Goal: Task Accomplishment & Management: Complete application form

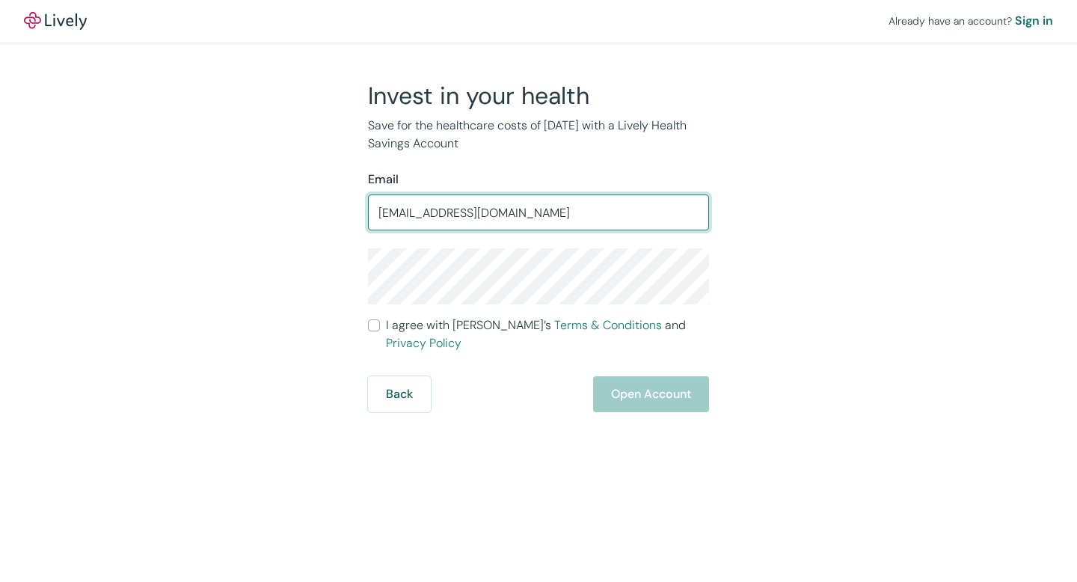
type input "onboard.blood@gmail.com"
click at [467, 312] on form "Email onboard.blood@gmail.com ​ I agree with Lively’s Terms & Conditions and Pr…" at bounding box center [538, 291] width 341 height 242
click at [416, 340] on form "Email onboard.blood@gmail.com ​ I agree with Lively’s Terms & Conditions and Pr…" at bounding box center [538, 291] width 341 height 242
click at [412, 329] on span "I agree with Lively’s Terms & Conditions and Privacy Policy" at bounding box center [547, 334] width 323 height 36
click at [380, 329] on input "I agree with Lively’s Terms & Conditions and Privacy Policy" at bounding box center [374, 325] width 12 height 12
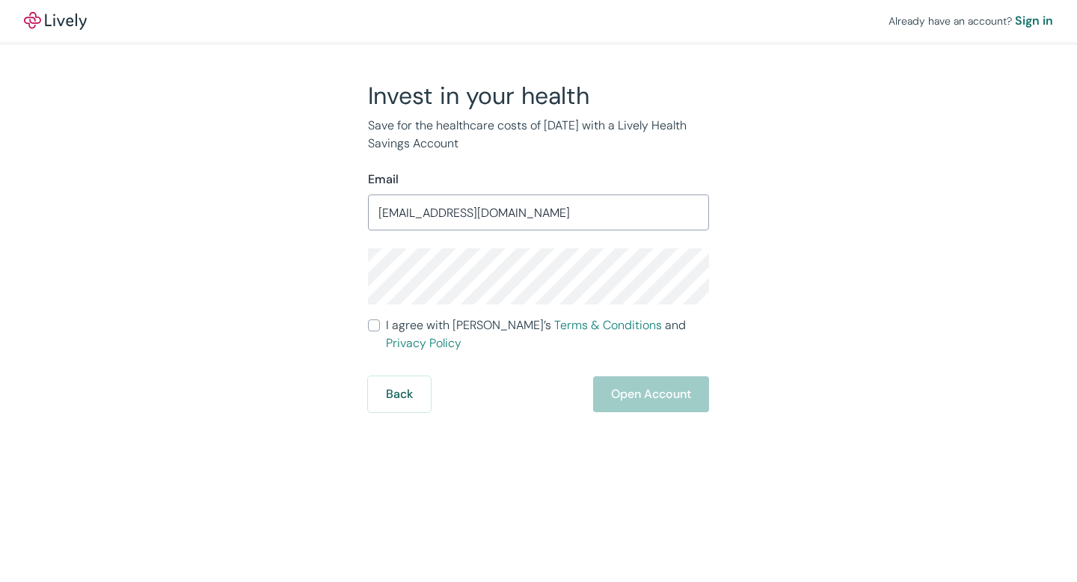
checkbox input "true"
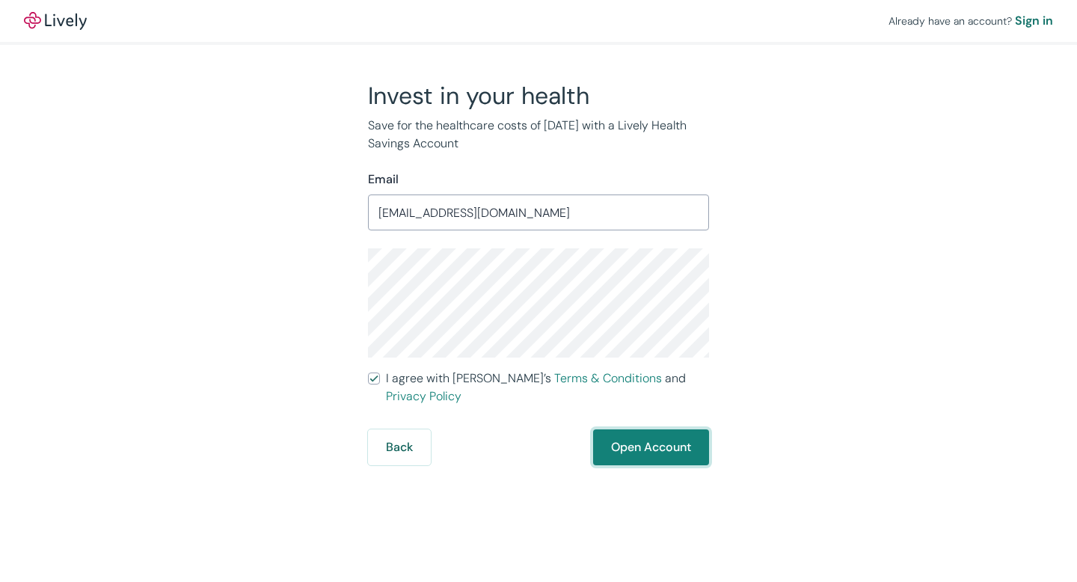
click at [665, 439] on button "Open Account" at bounding box center [651, 447] width 116 height 36
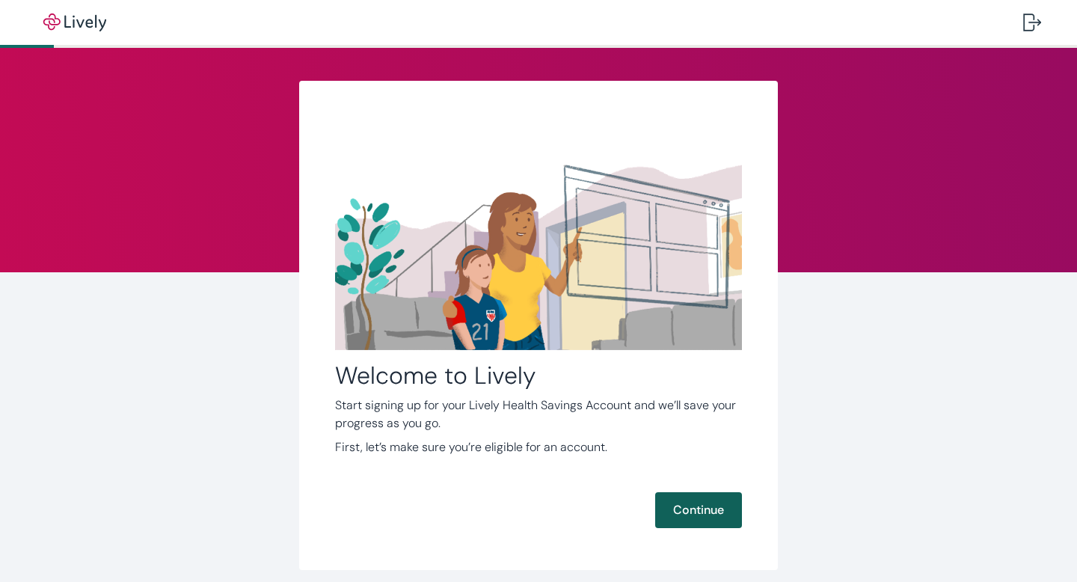
click at [701, 509] on button "Continue" at bounding box center [698, 510] width 87 height 36
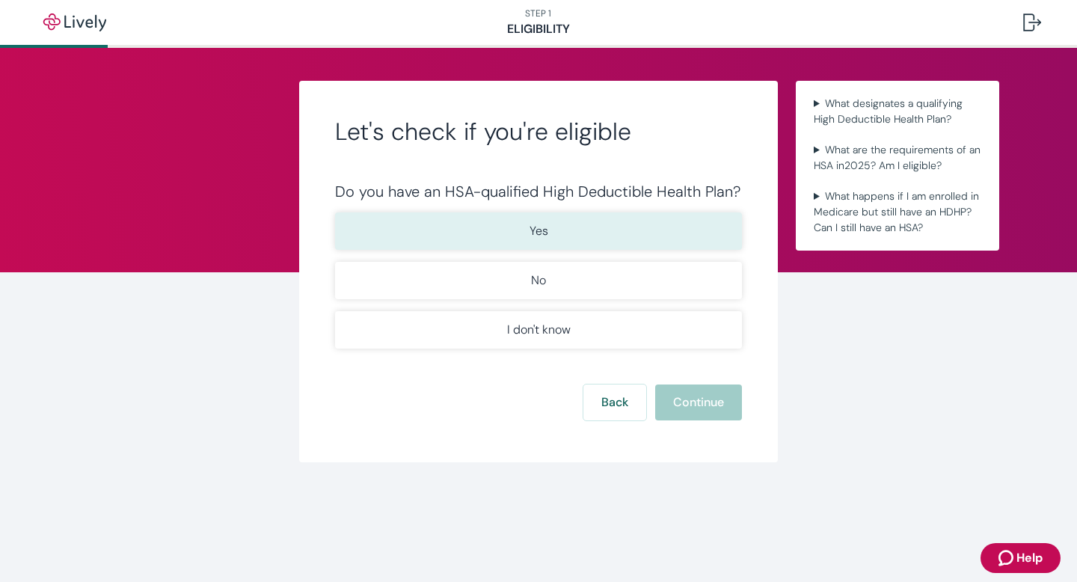
click at [626, 243] on button "Yes" at bounding box center [538, 230] width 407 height 37
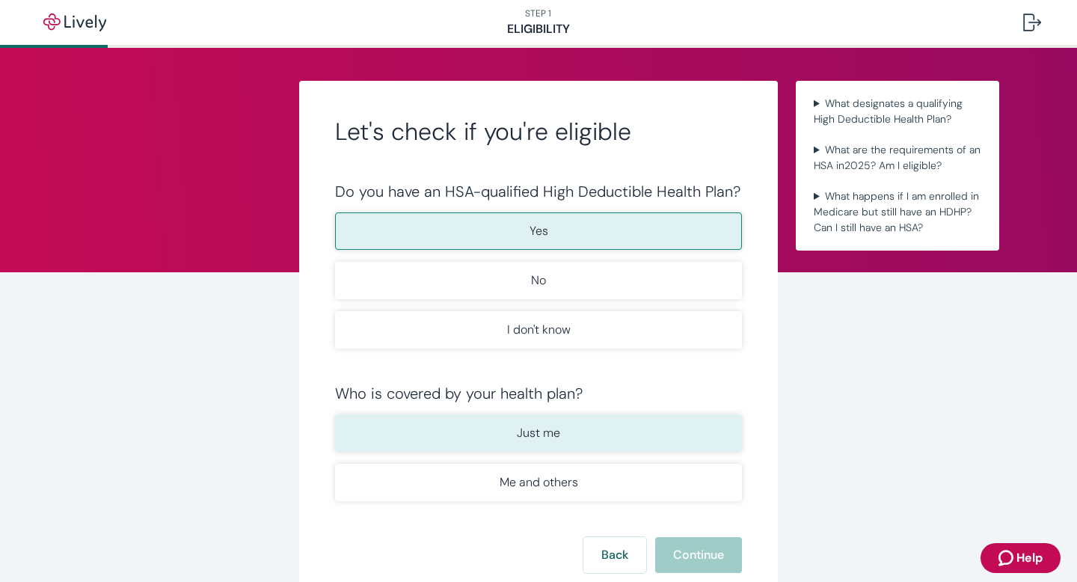
click at [624, 440] on button "Just me" at bounding box center [538, 432] width 407 height 37
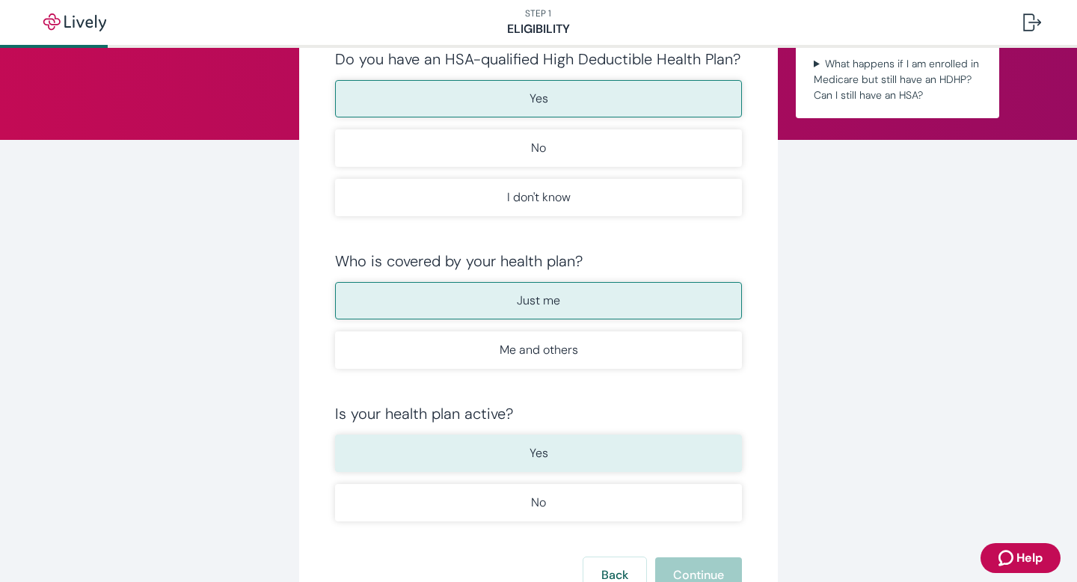
click at [540, 439] on button "Yes" at bounding box center [538, 452] width 407 height 37
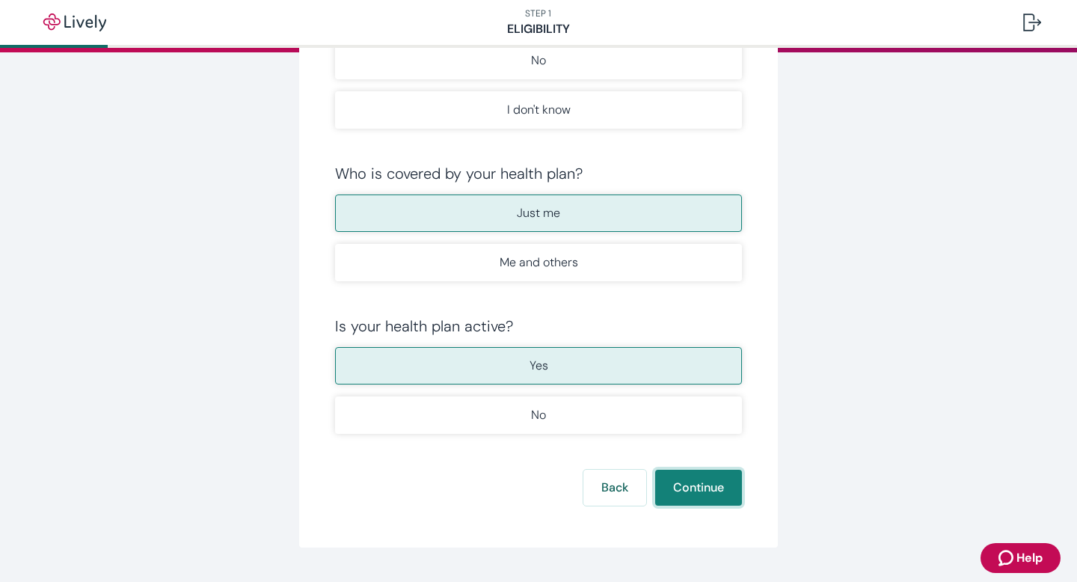
click at [698, 494] on button "Continue" at bounding box center [698, 488] width 87 height 36
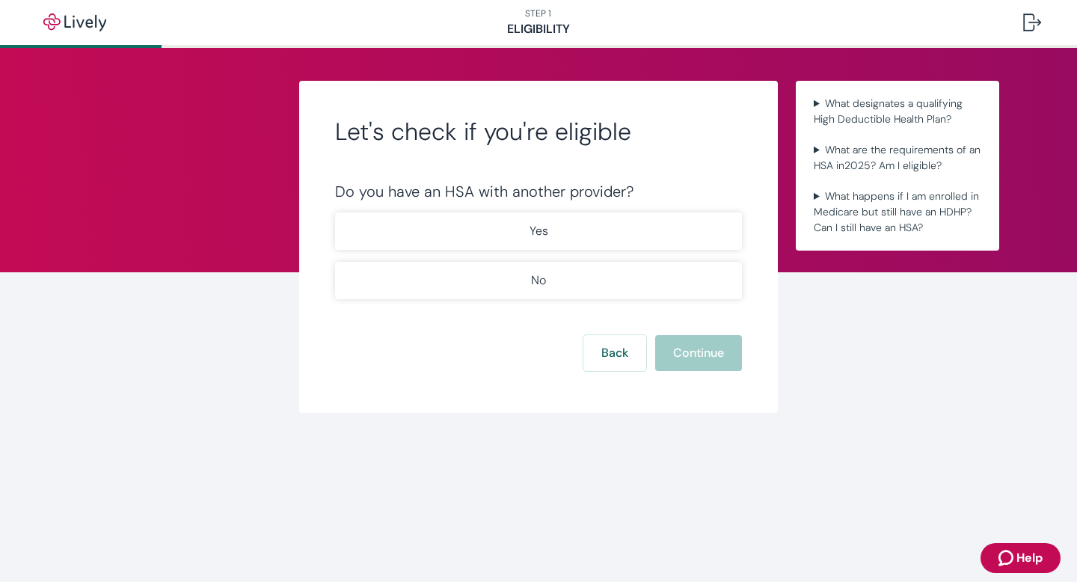
drag, startPoint x: 597, startPoint y: 241, endPoint x: 586, endPoint y: 188, distance: 54.3
click at [587, 193] on div "Do you have an HSA with another provider? Yes No" at bounding box center [538, 240] width 407 height 117
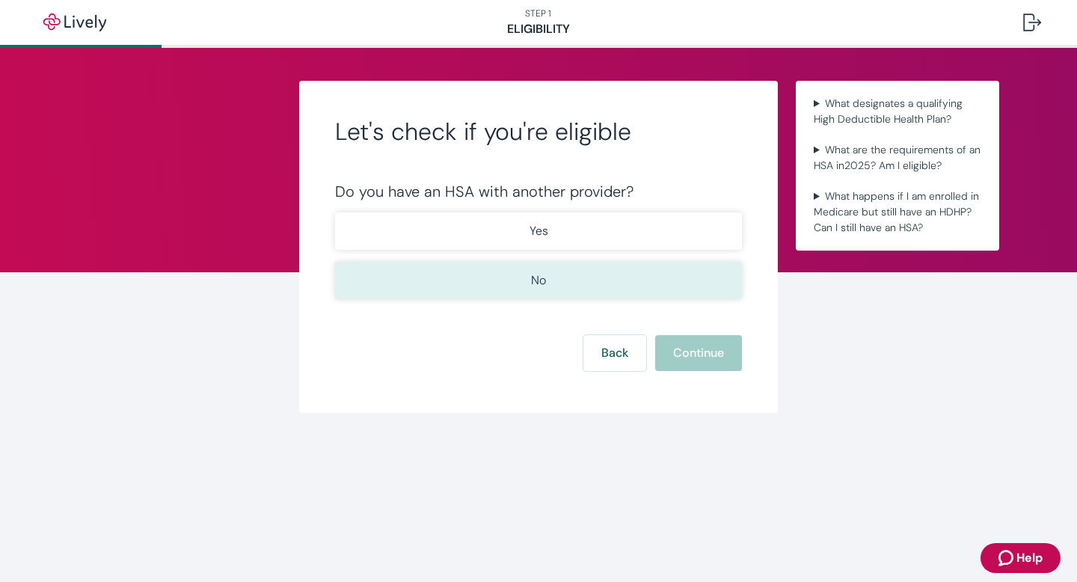
click at [586, 280] on button "No" at bounding box center [538, 280] width 407 height 37
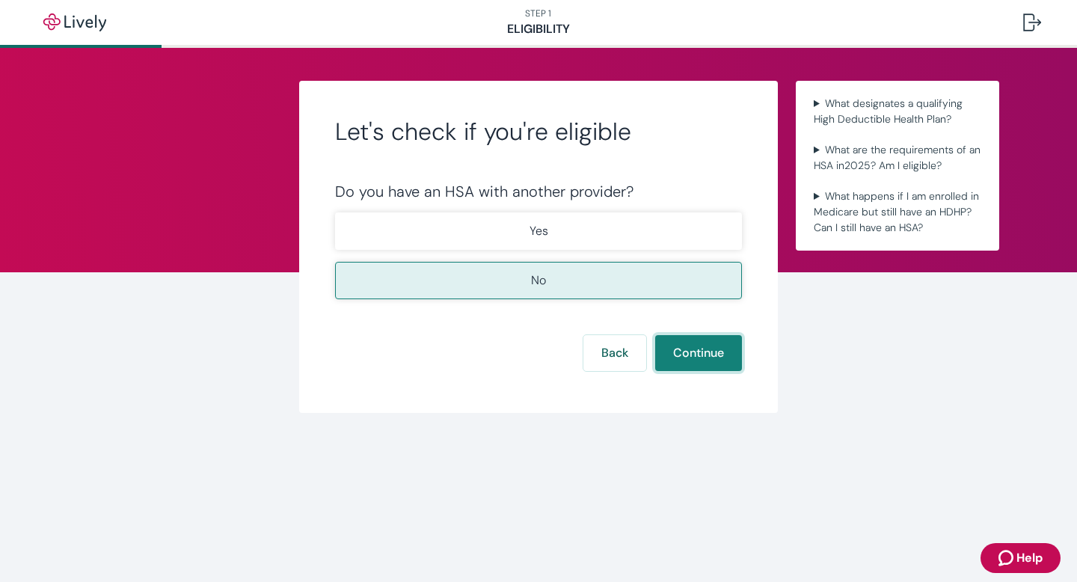
click at [671, 354] on button "Continue" at bounding box center [698, 353] width 87 height 36
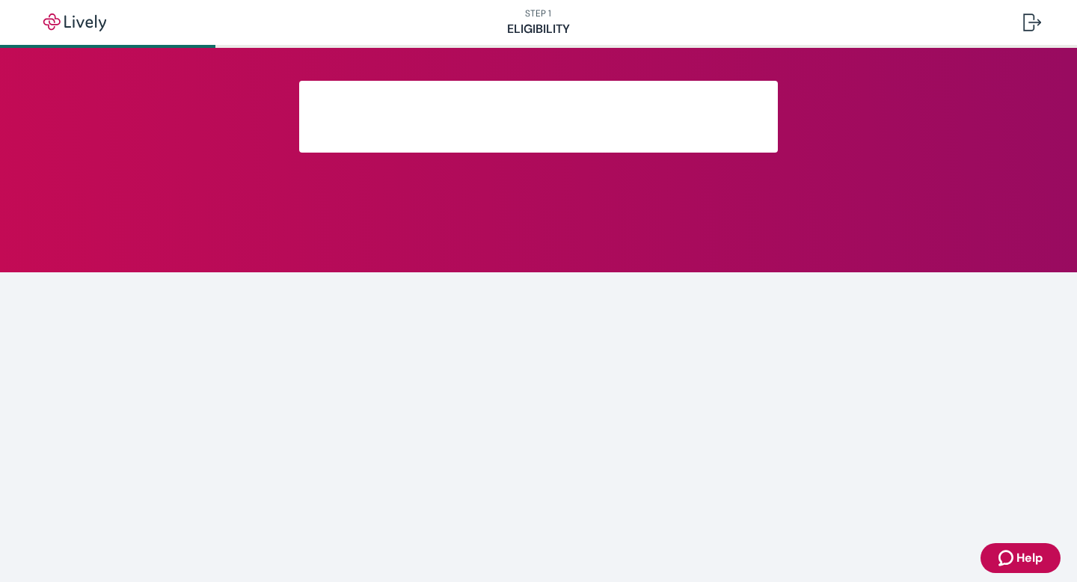
scroll to position [217, 0]
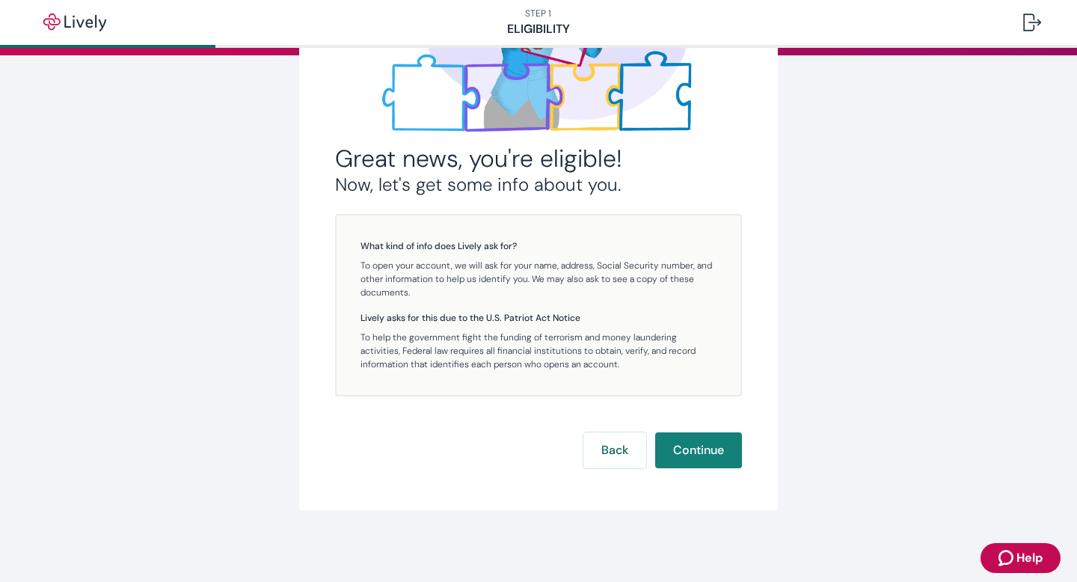
click at [704, 468] on div "Great news, you're eligible! Now, let's get some info about you. What kind of i…" at bounding box center [538, 187] width 479 height 646
click at [696, 463] on button "Continue" at bounding box center [698, 450] width 87 height 36
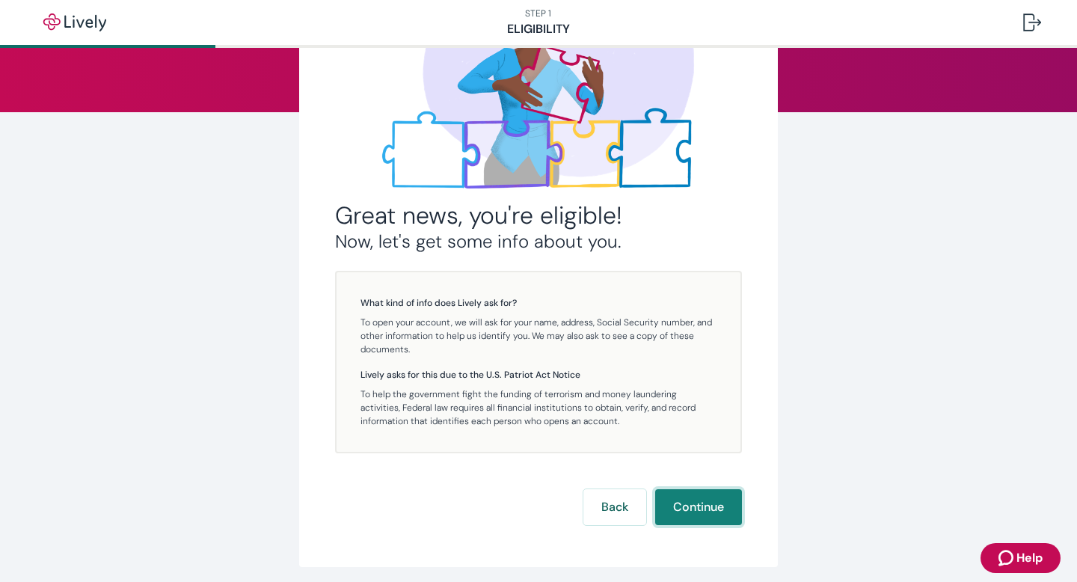
scroll to position [38, 0]
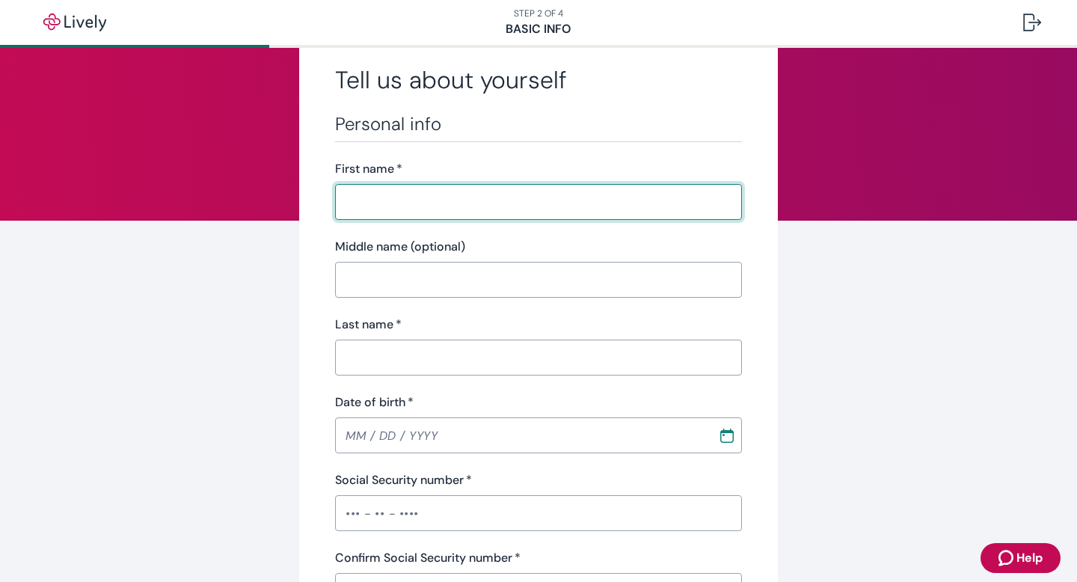
scroll to position [51, 0]
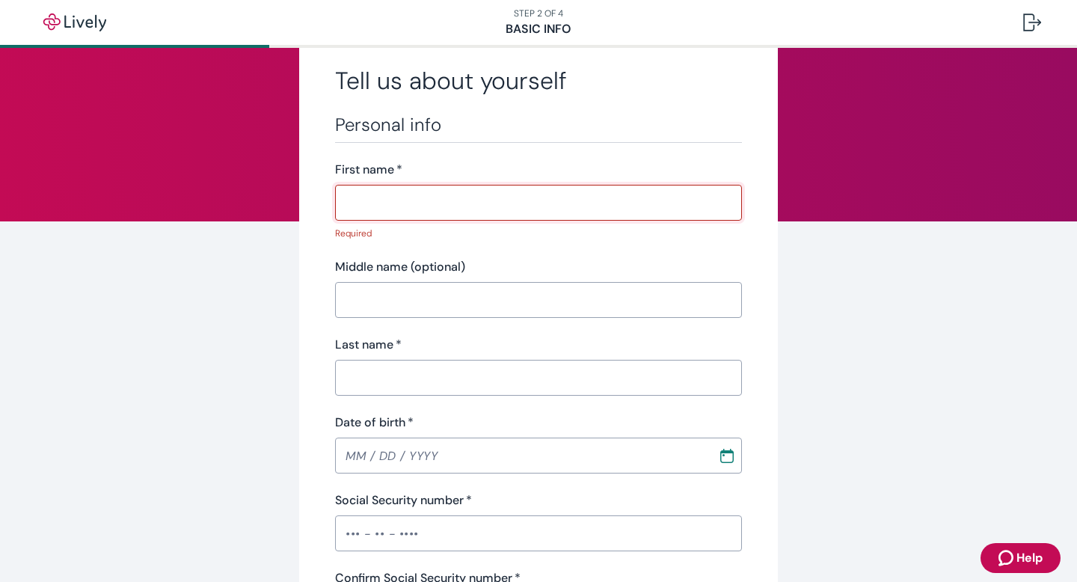
paste input "[PERSON_NAME]"
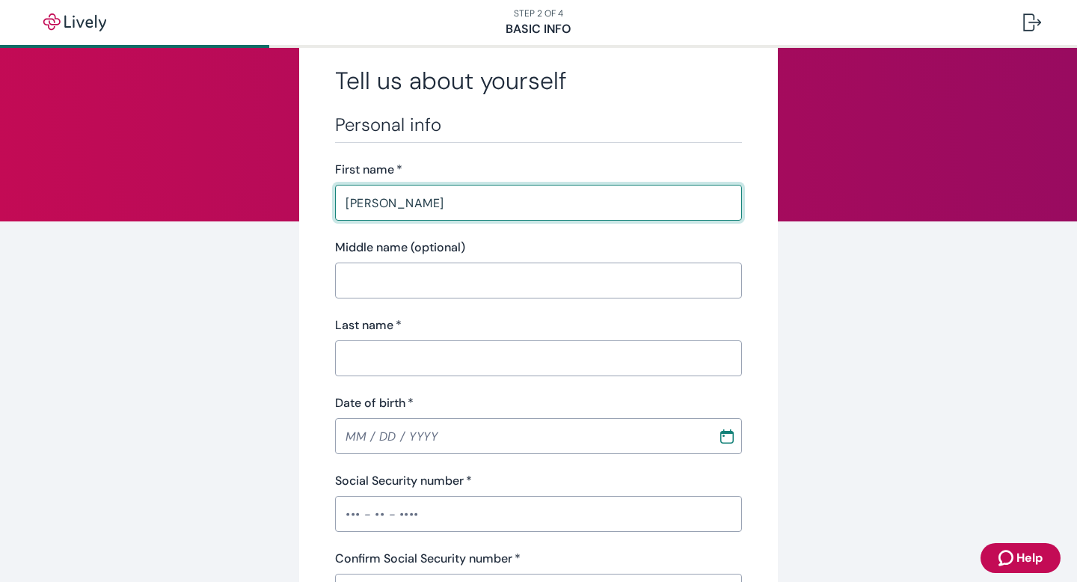
type input "[PERSON_NAME]"
click at [476, 261] on div "Middle name (optional) ​" at bounding box center [538, 269] width 407 height 60
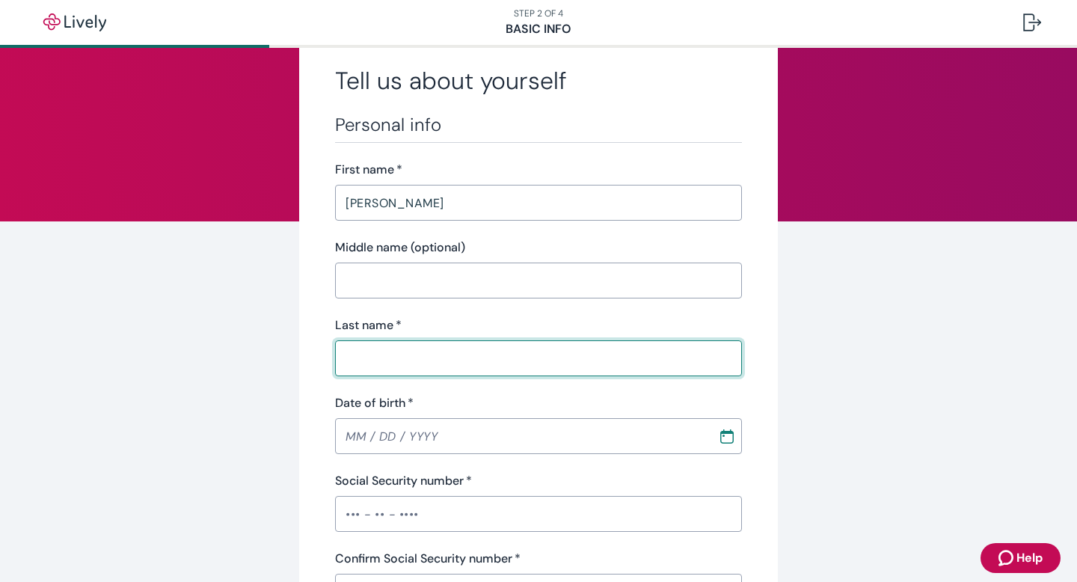
click at [461, 354] on input "Last name   *" at bounding box center [538, 358] width 407 height 30
paste input "Little"
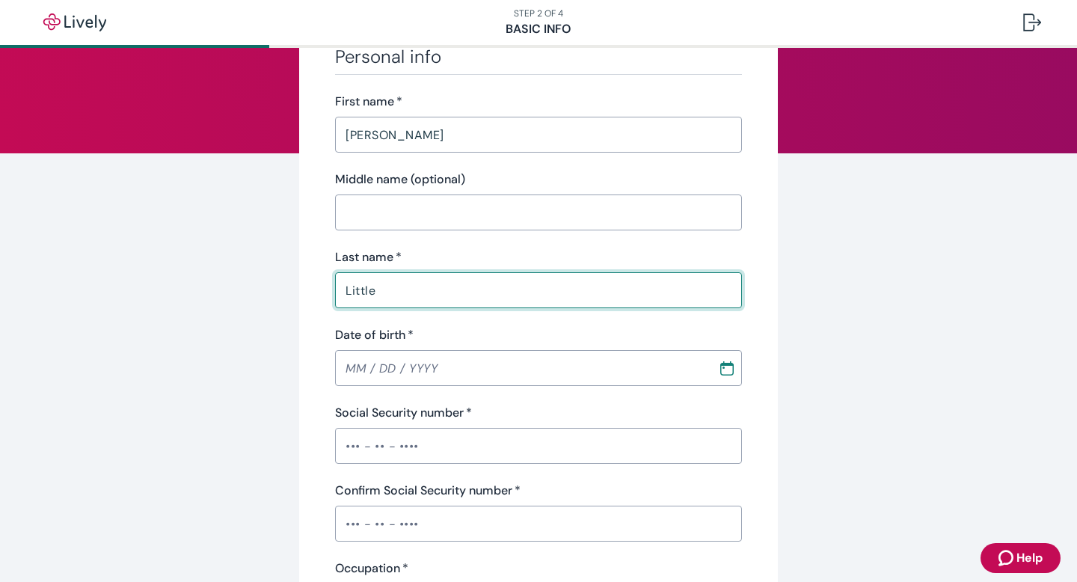
scroll to position [126, 0]
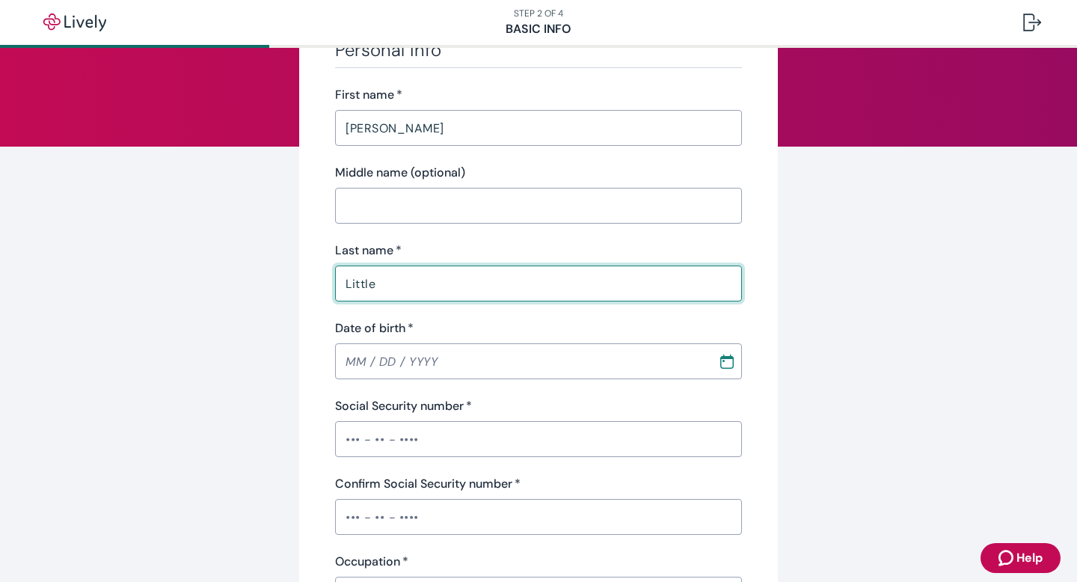
type input "Little"
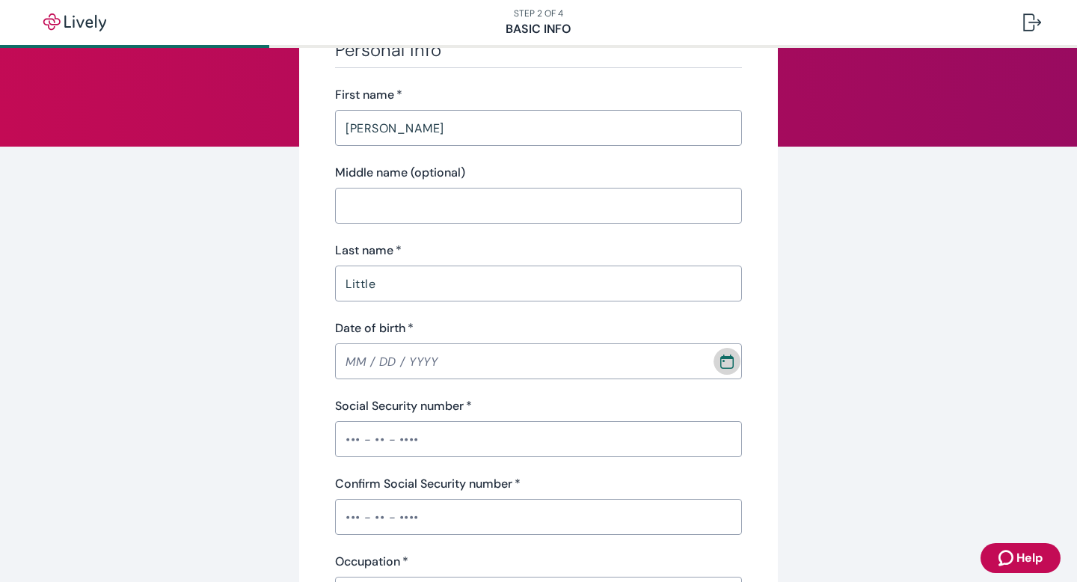
click at [724, 357] on icon "Calendar" at bounding box center [726, 357] width 13 height 3
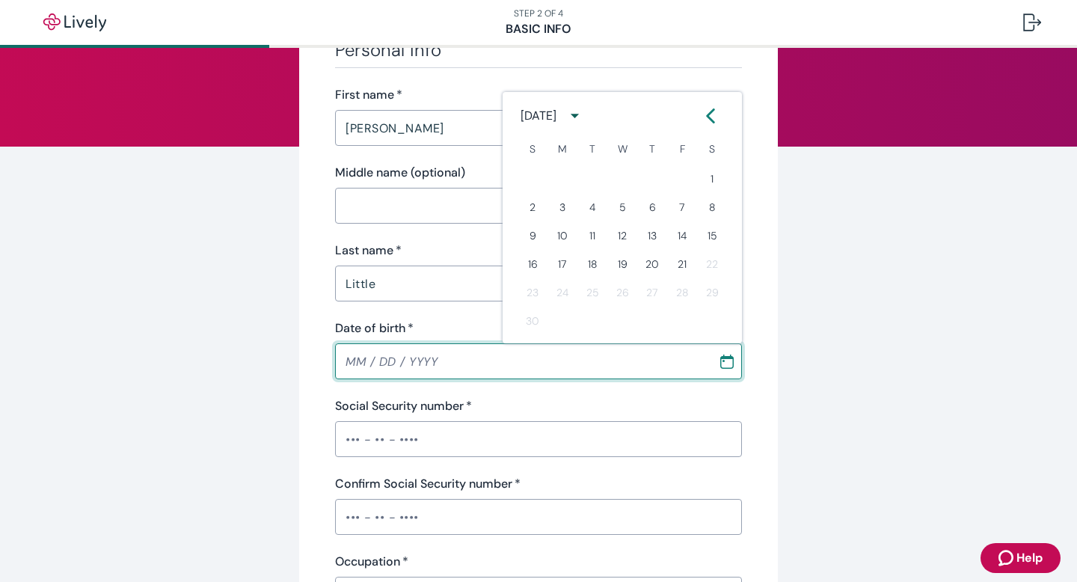
click at [589, 108] on button "calendar view is open, switch to year view" at bounding box center [575, 116] width 28 height 28
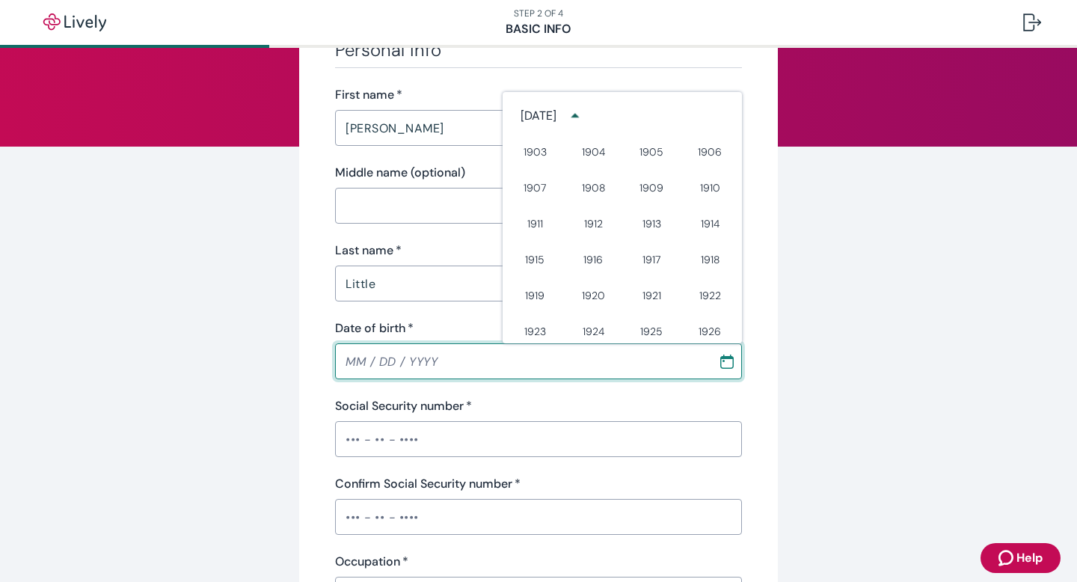
scroll to position [760, 0]
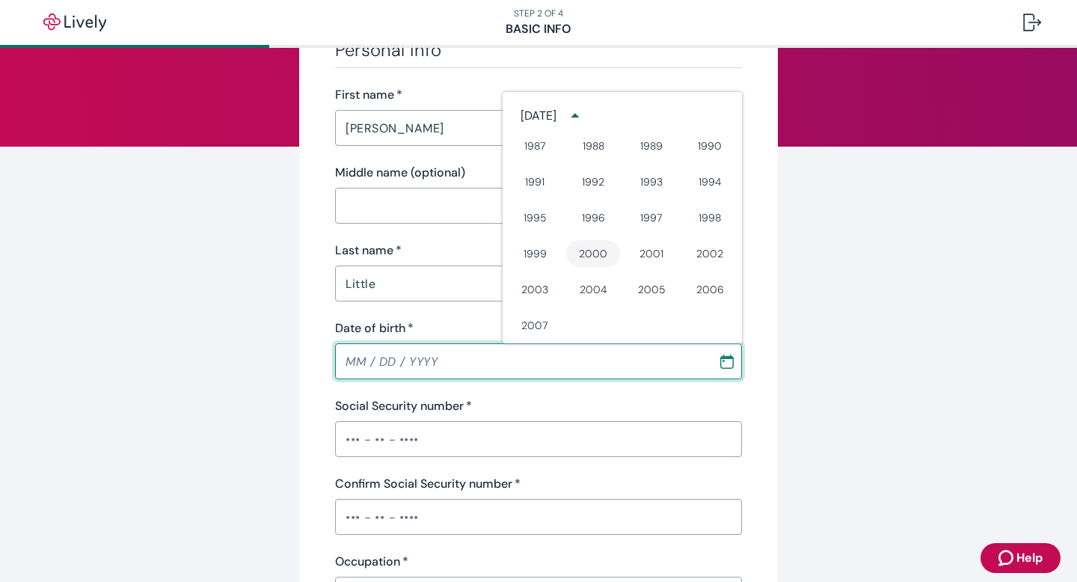
click at [587, 261] on button "2000" at bounding box center [593, 253] width 54 height 27
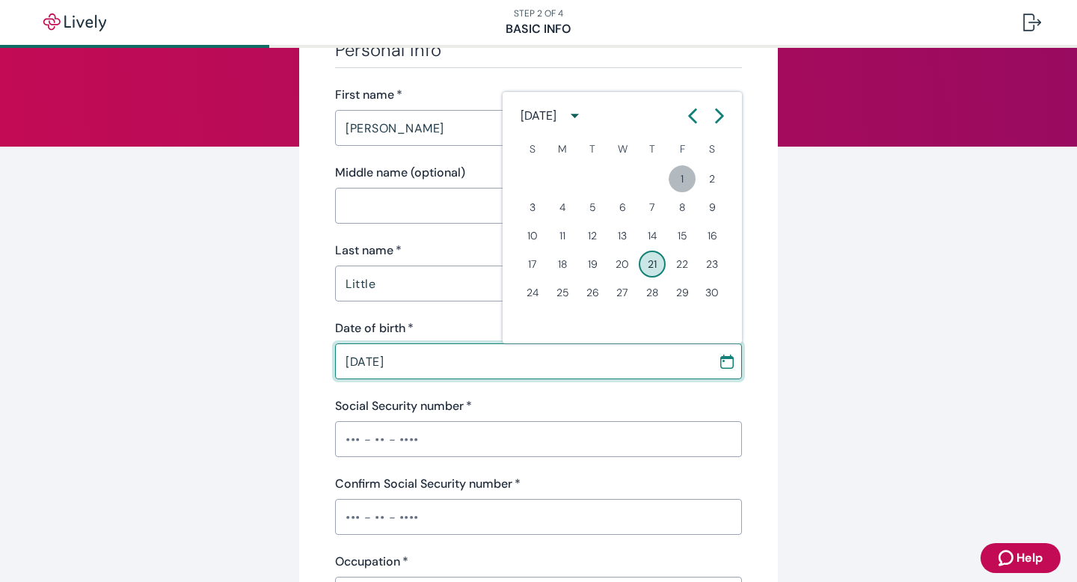
click at [677, 173] on button "1" at bounding box center [682, 178] width 27 height 27
type input "[DATE]"
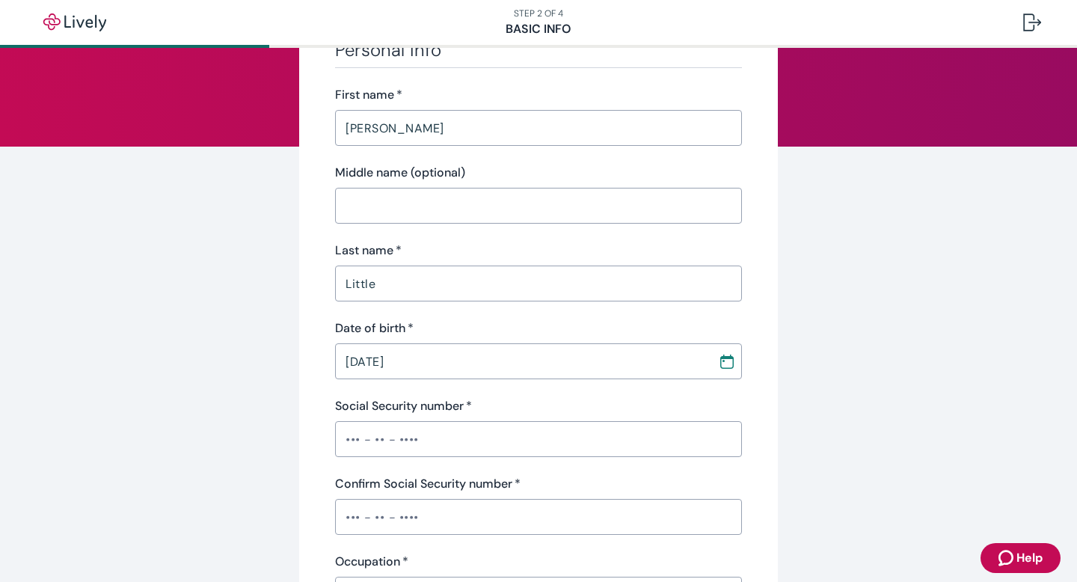
scroll to position [194, 0]
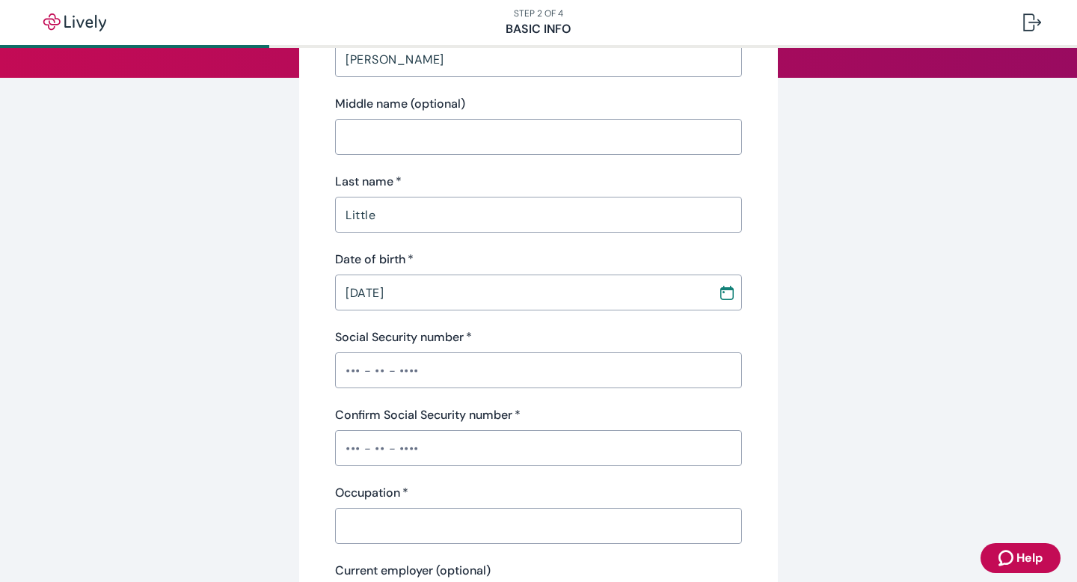
click at [412, 392] on div "Personal info First name   * [PERSON_NAME] ​ Middle name (optional) ​ Last name…" at bounding box center [538, 334] width 407 height 729
click at [412, 375] on input "Social Security number   *" at bounding box center [538, 370] width 407 height 30
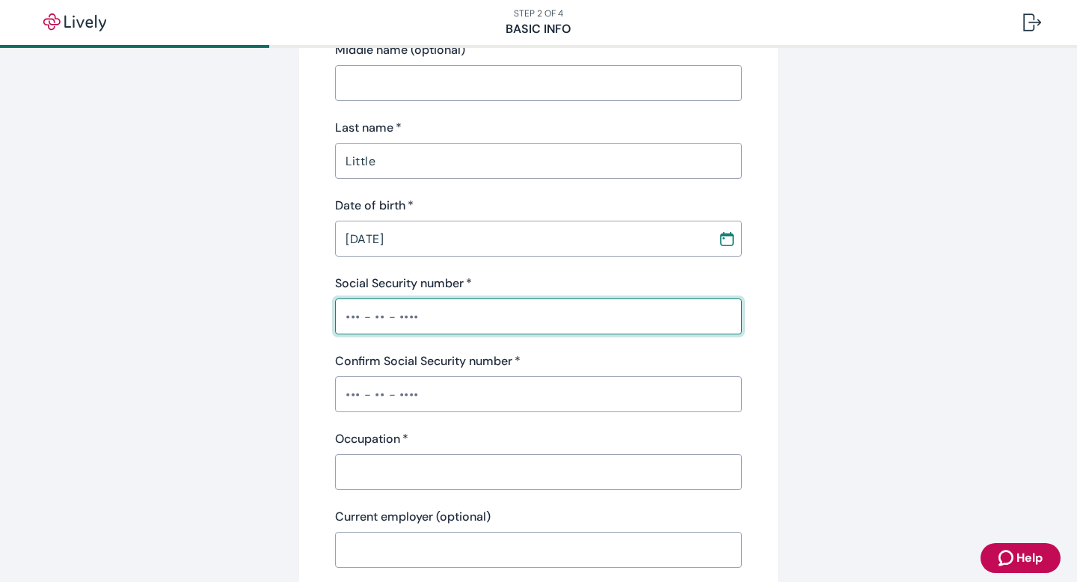
scroll to position [268, 0]
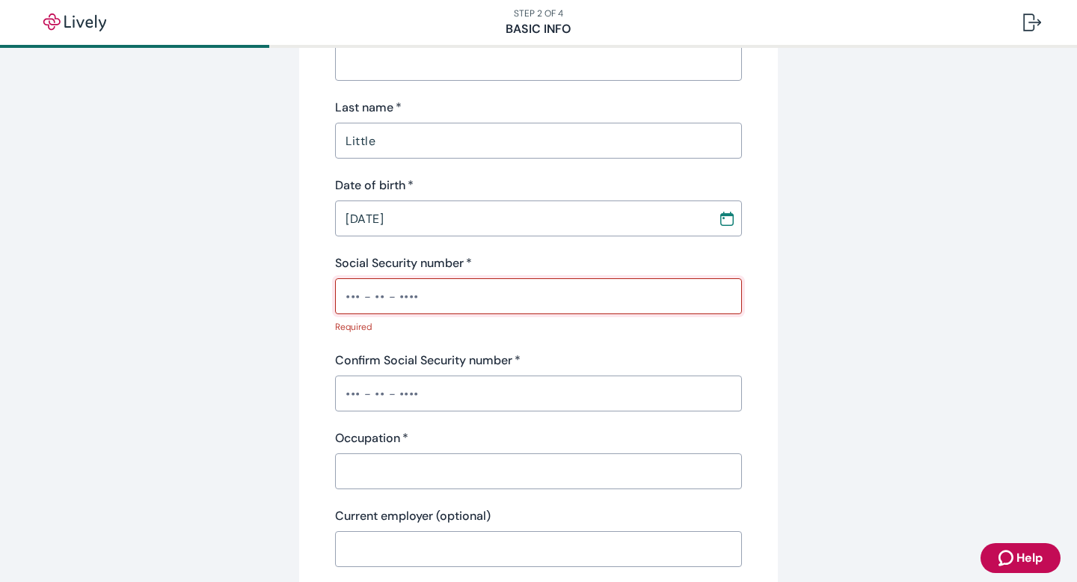
paste input "•••-••"
type input "•"
type input "•••"
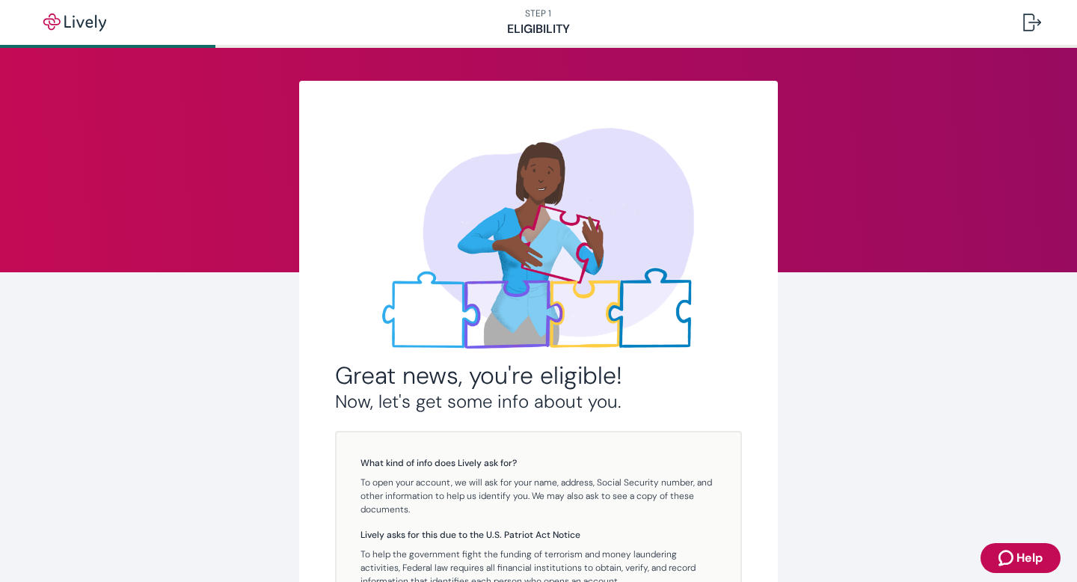
scroll to position [217, 0]
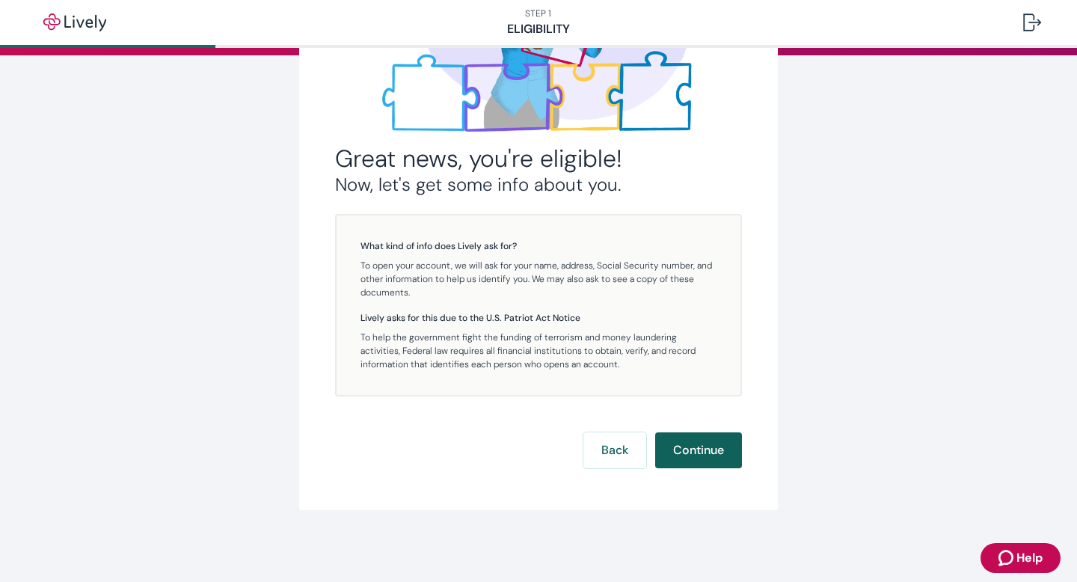
click at [698, 437] on button "Continue" at bounding box center [698, 450] width 87 height 36
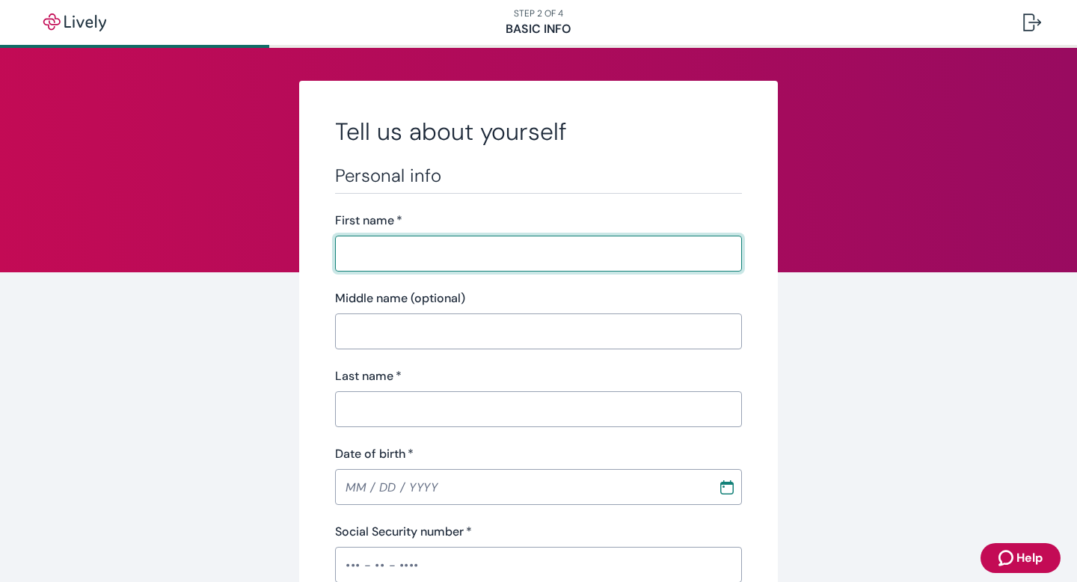
click at [467, 239] on input "First name   *" at bounding box center [538, 254] width 407 height 30
type input "[PERSON_NAME]"
click at [446, 321] on input "Middle name (optional)" at bounding box center [538, 331] width 407 height 30
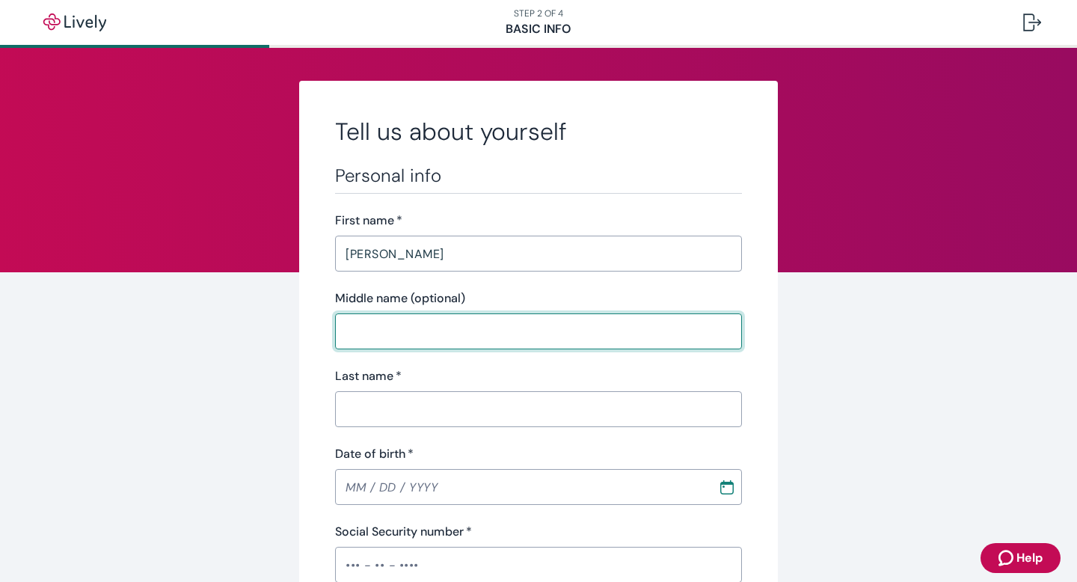
click at [417, 398] on input "Last name   *" at bounding box center [538, 409] width 407 height 30
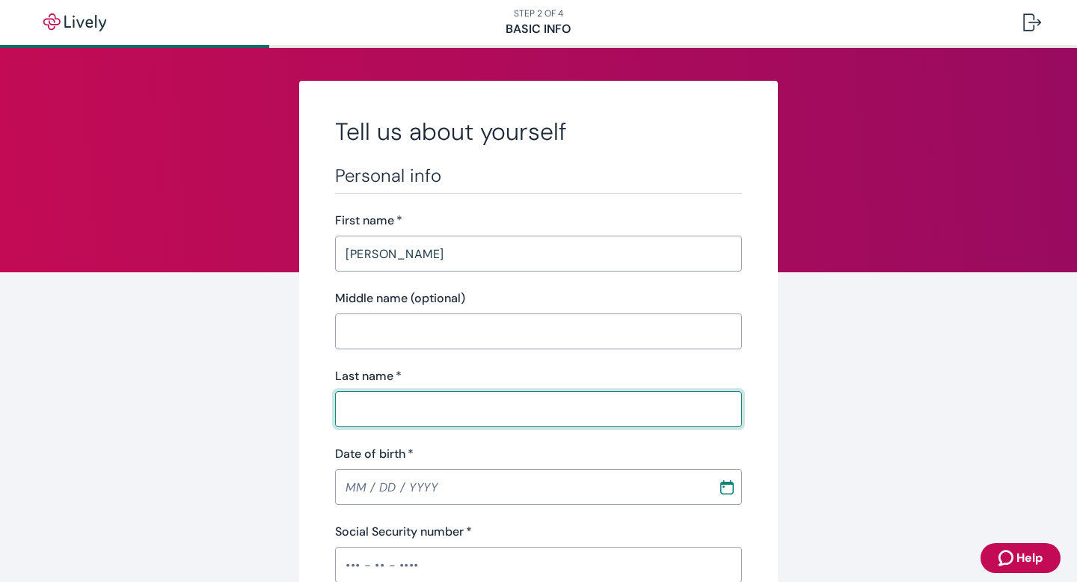
type input "Little"
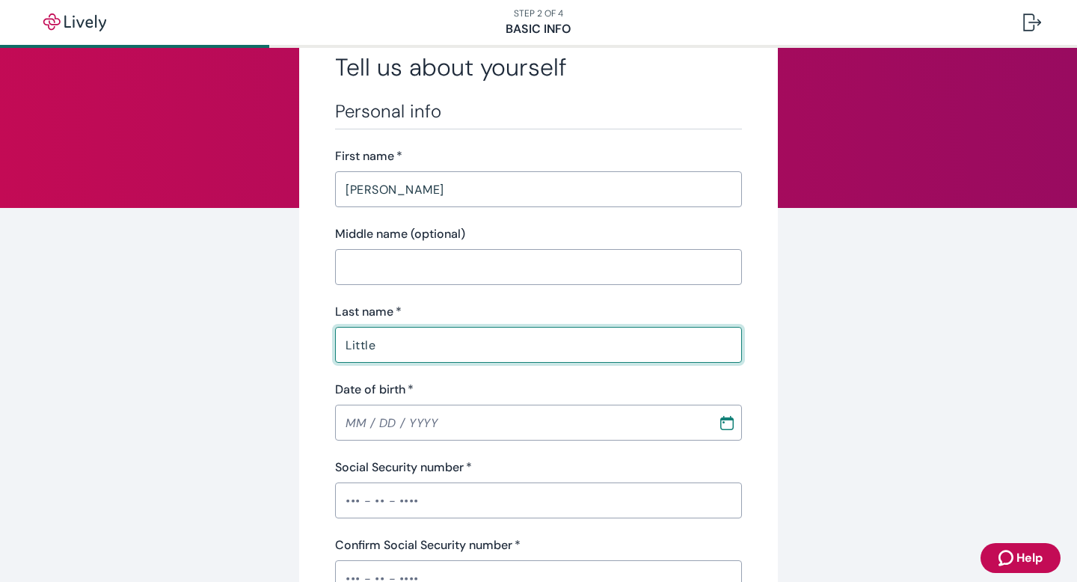
scroll to position [87, 0]
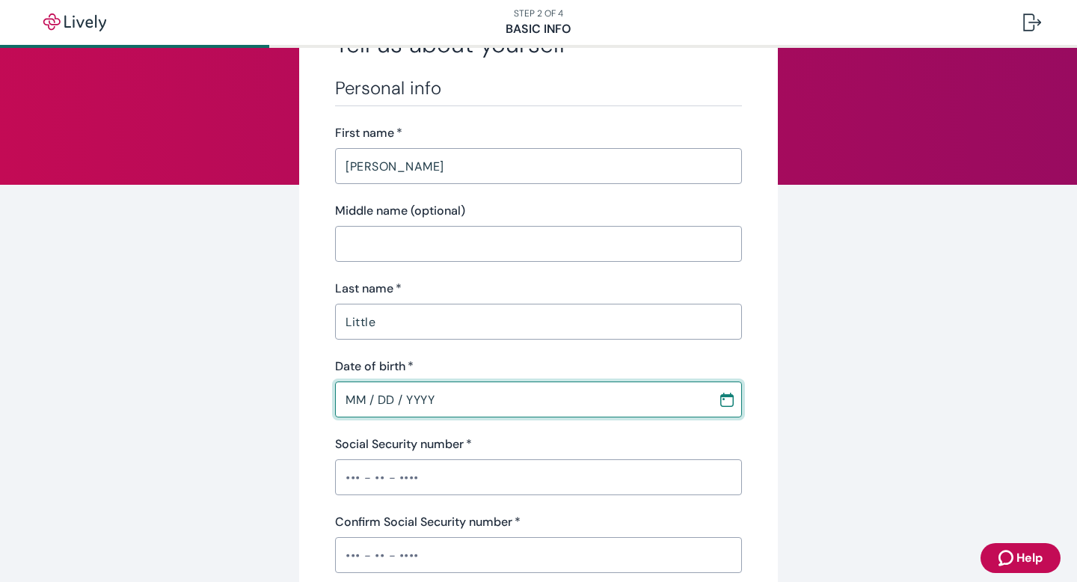
click at [434, 402] on input "MM / DD / YYYY" at bounding box center [521, 399] width 372 height 30
type input "[DATE]"
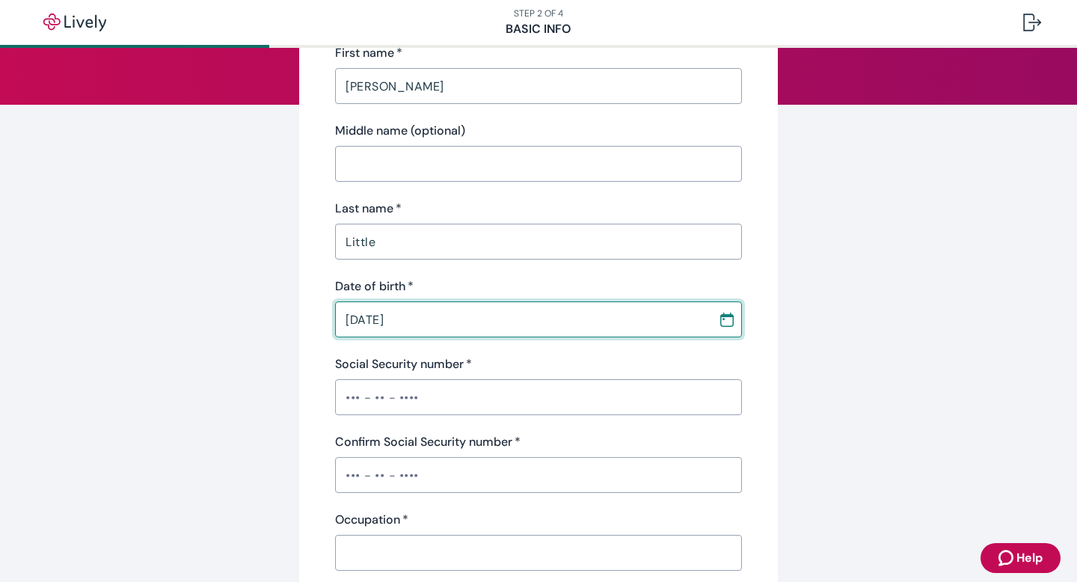
scroll to position [178, 0]
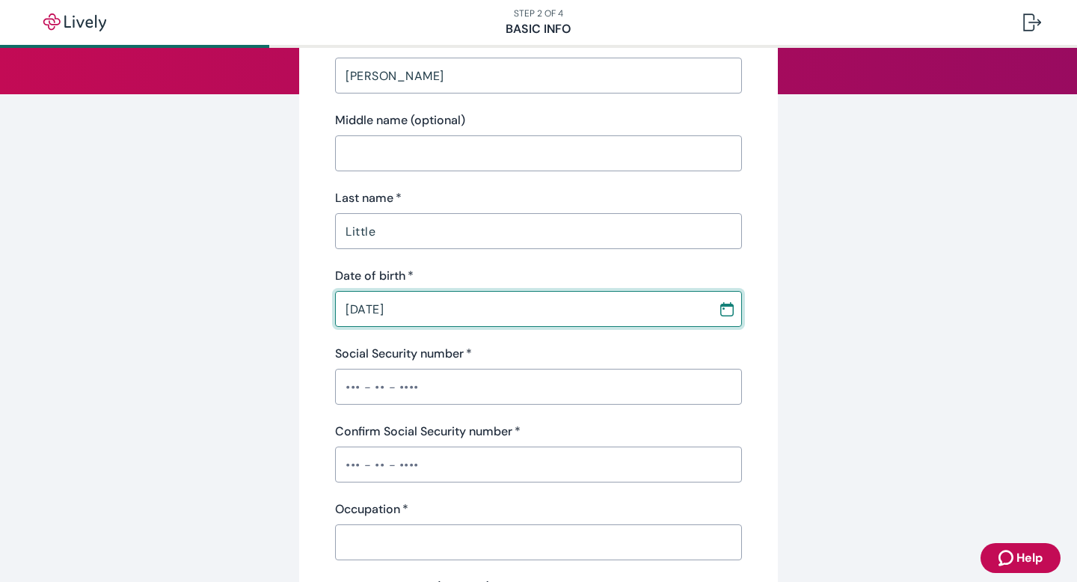
click at [624, 390] on input "Social Security number   *" at bounding box center [538, 387] width 407 height 30
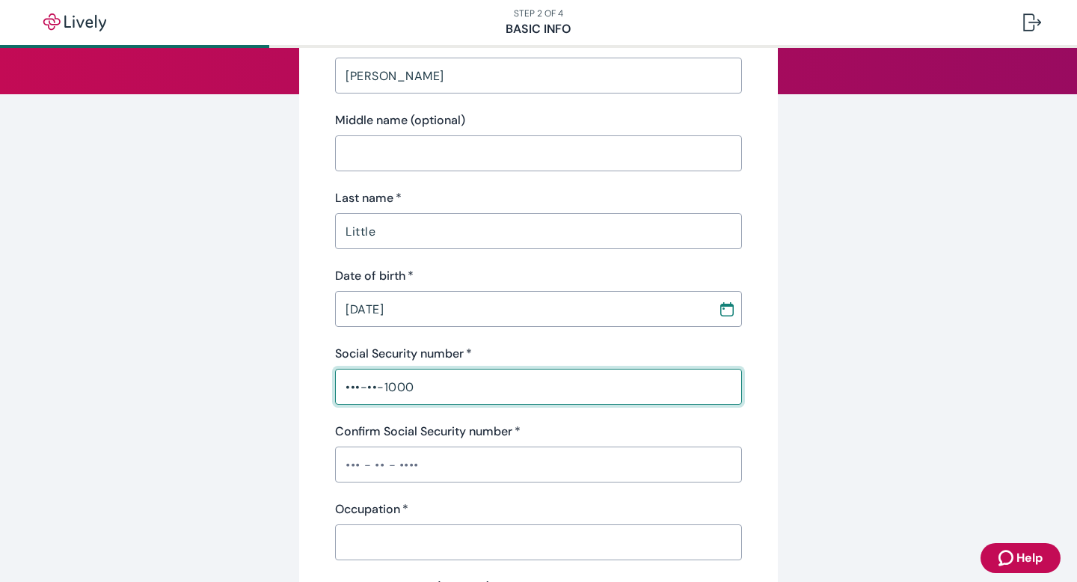
type input "•••-••-1000"
click at [444, 456] on input "Confirm Social Security number   *" at bounding box center [538, 464] width 407 height 30
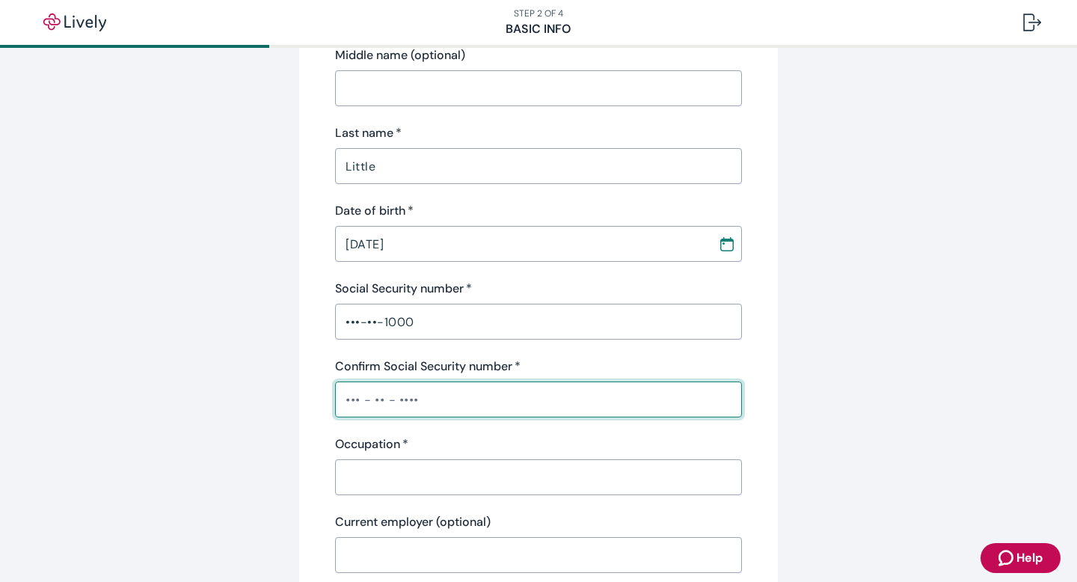
scroll to position [262, 0]
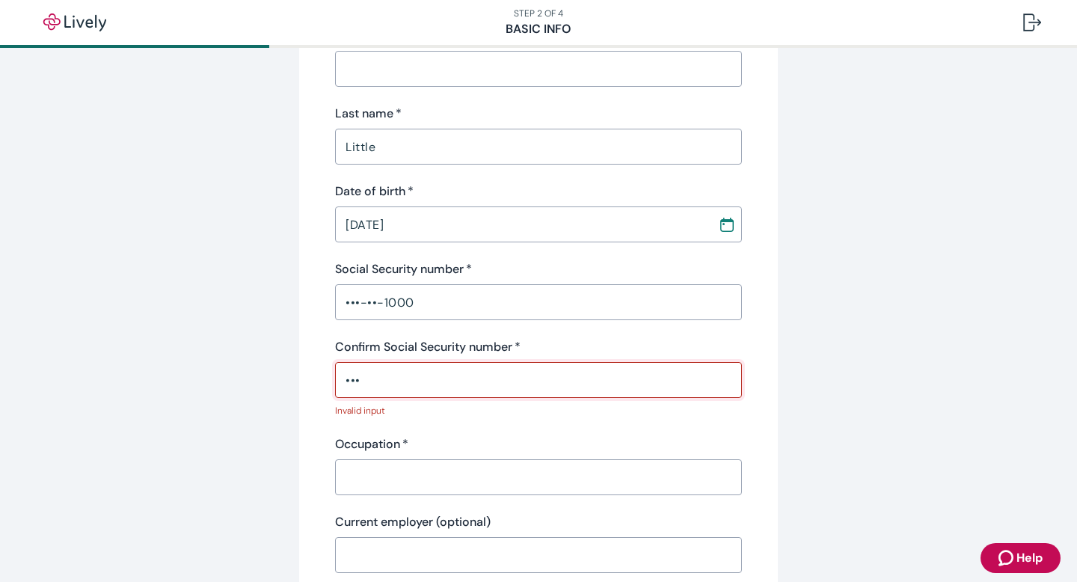
type input "•••"
click at [514, 319] on div "•••-••-1000 ​" at bounding box center [538, 302] width 407 height 36
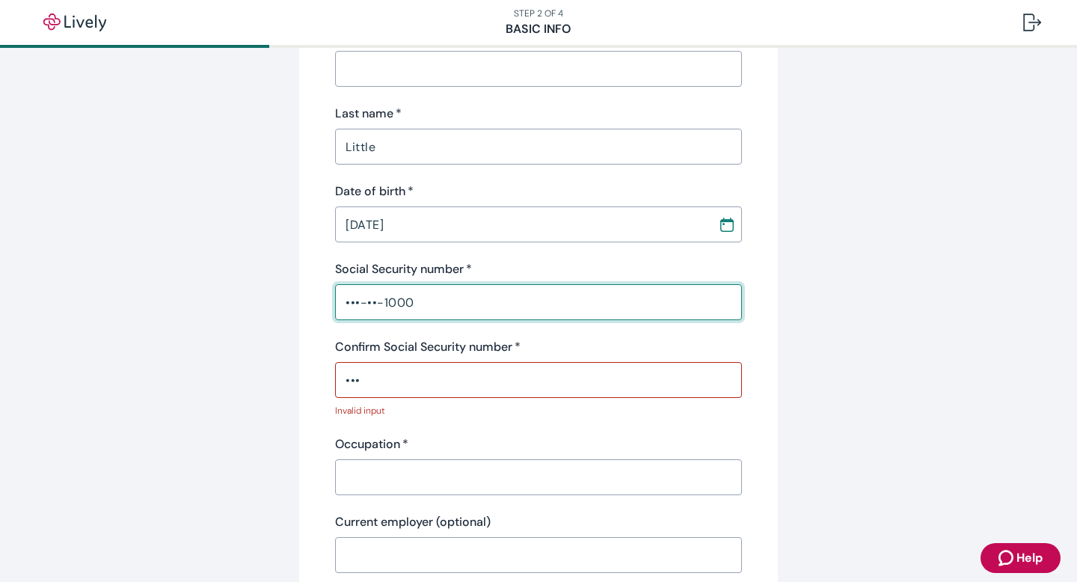
type input "•••-••-1000"
click at [461, 396] on div "••• ​" at bounding box center [538, 380] width 407 height 36
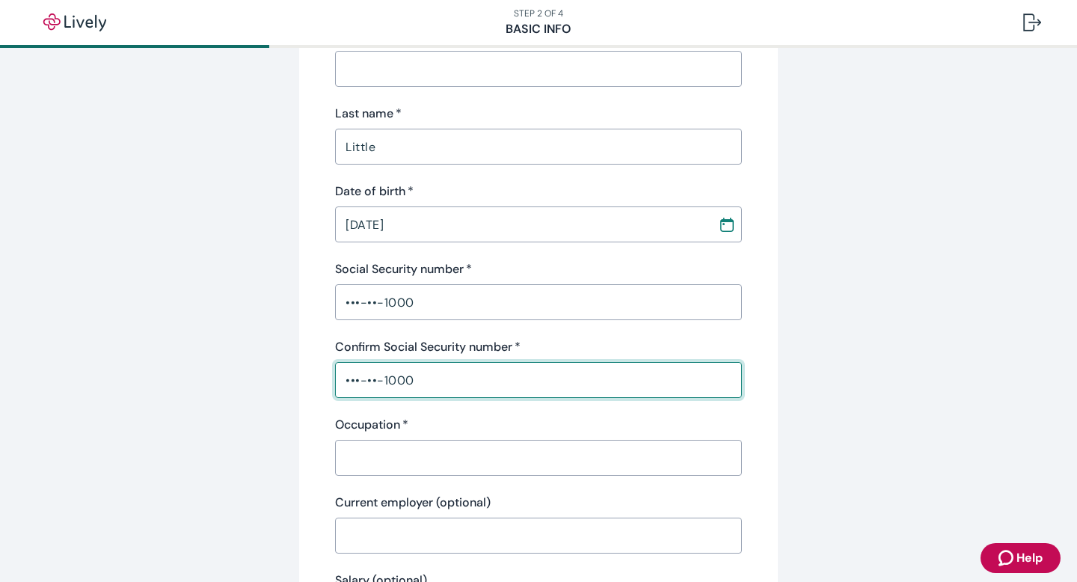
type input "•••-••-1000"
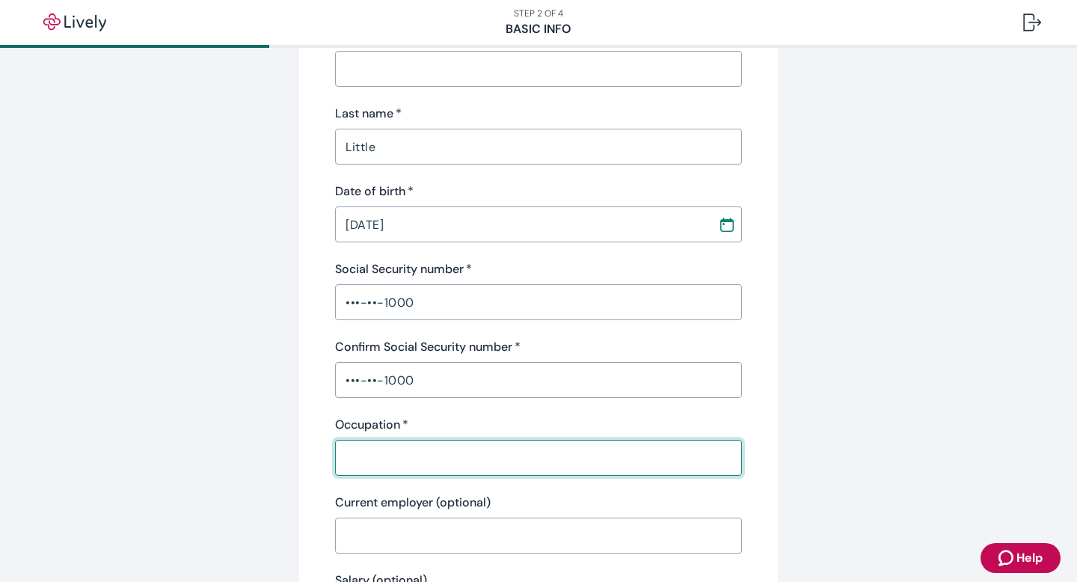
click at [356, 454] on input "Occupation   *" at bounding box center [538, 458] width 407 height 30
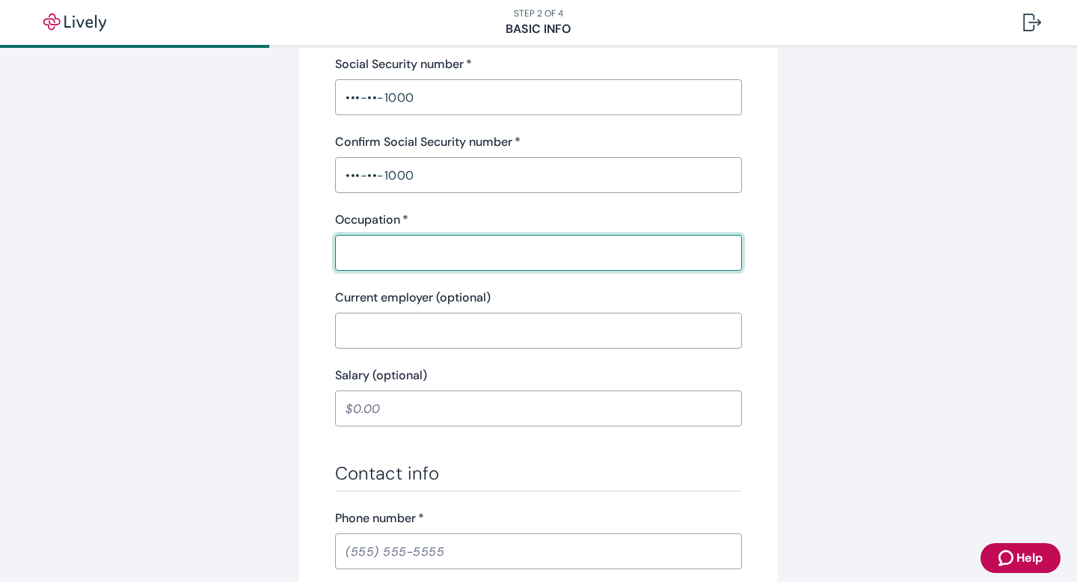
scroll to position [468, 0]
type input "Driver"
click at [461, 377] on div "Salary (optional)" at bounding box center [538, 375] width 407 height 18
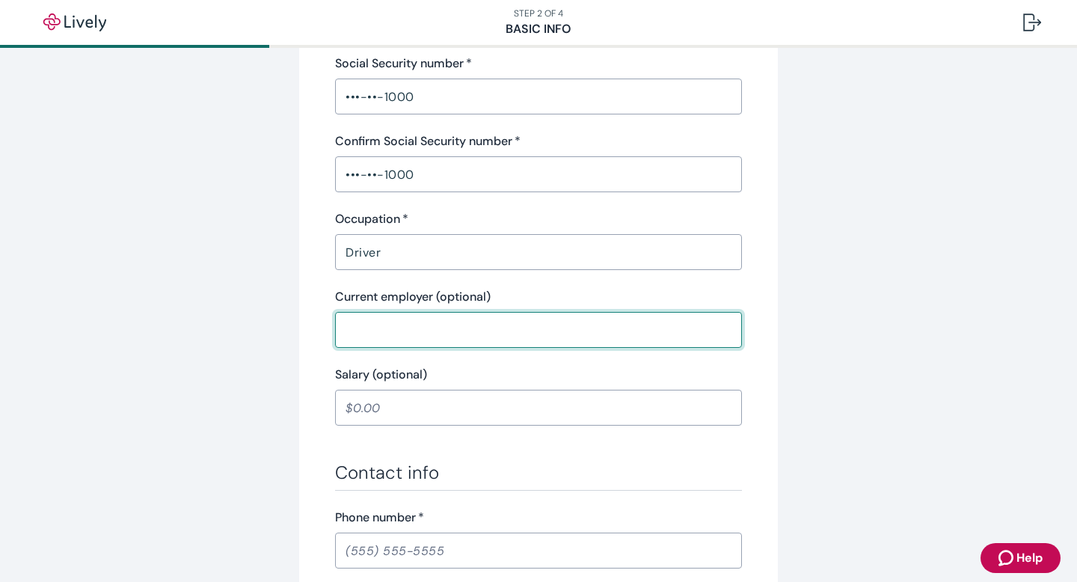
click at [449, 338] on input "Current employer (optional)" at bounding box center [538, 330] width 407 height 30
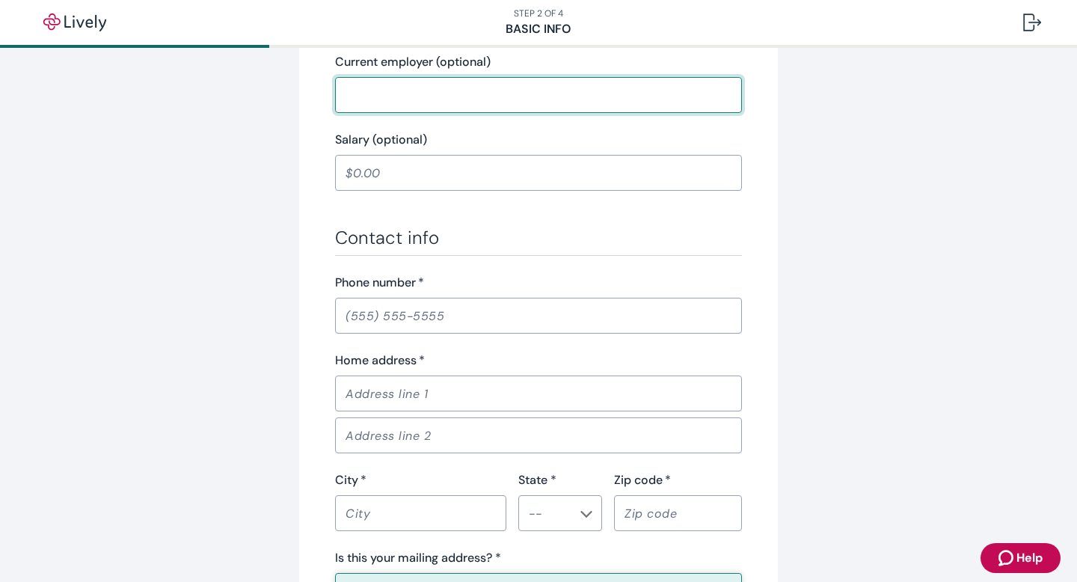
scroll to position [725, 0]
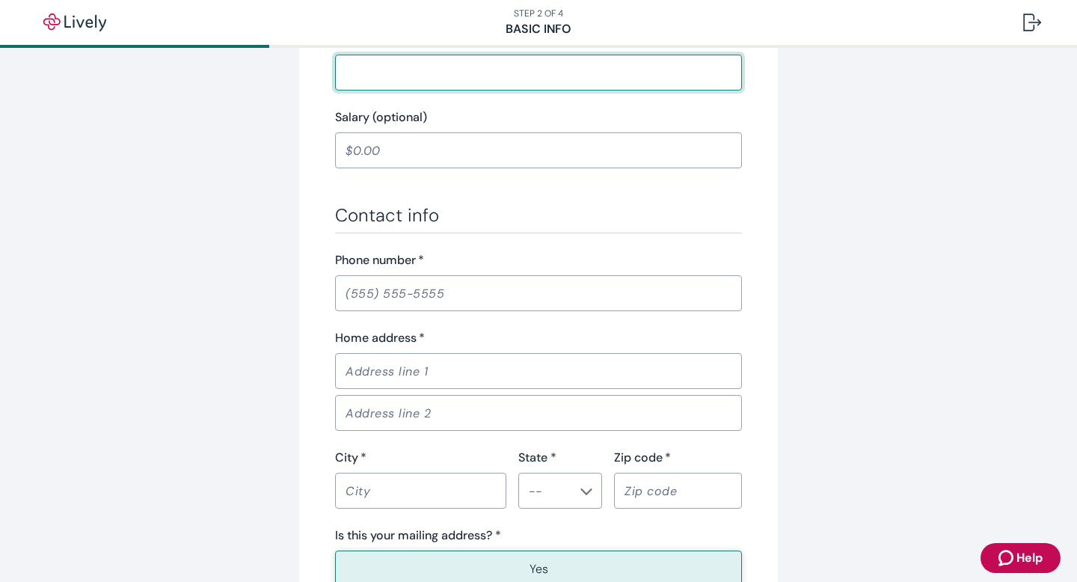
click at [431, 300] on input "Phone number   *" at bounding box center [538, 293] width 407 height 30
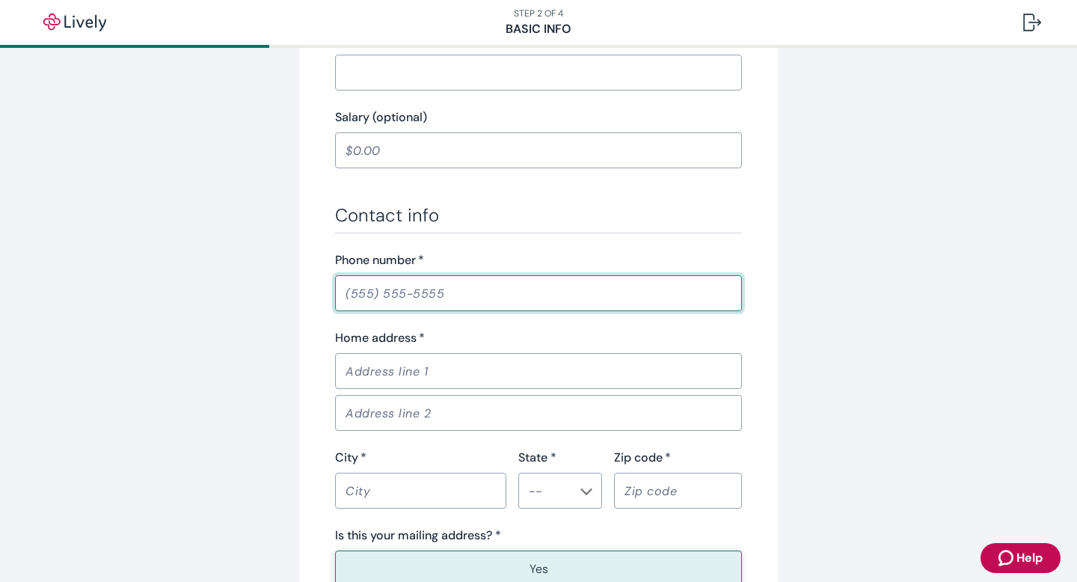
paste input "[PHONE_NUMBER]"
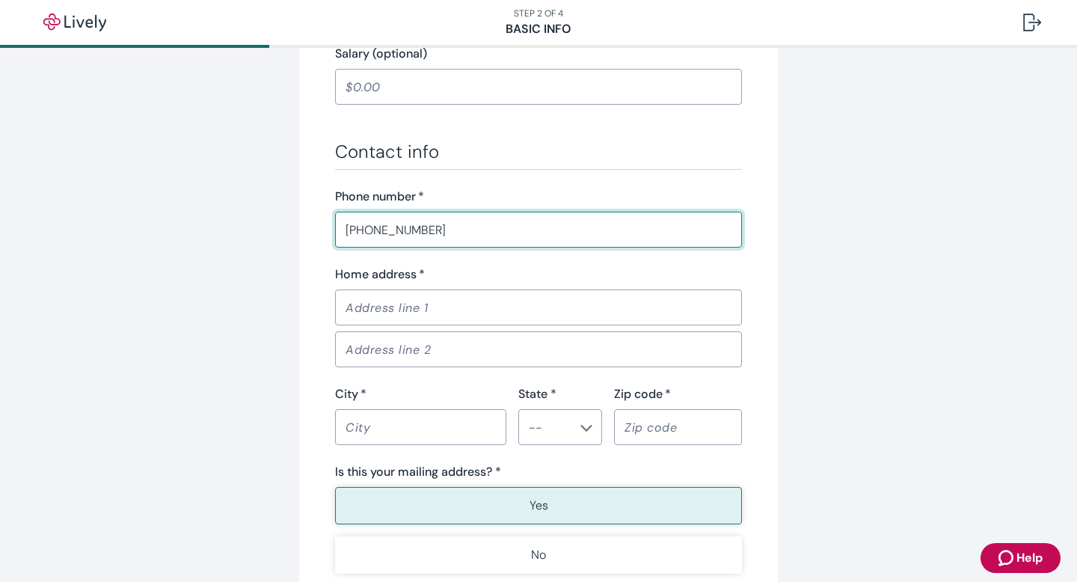
type input "[PHONE_NUMBER]"
click at [386, 311] on input "Home address   *" at bounding box center [538, 307] width 407 height 30
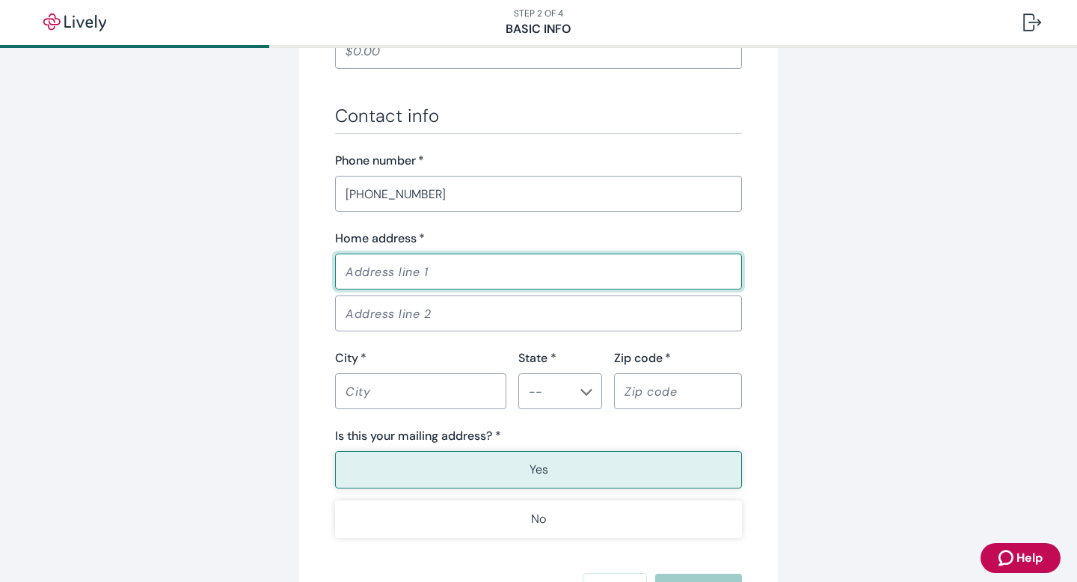
scroll to position [881, 0]
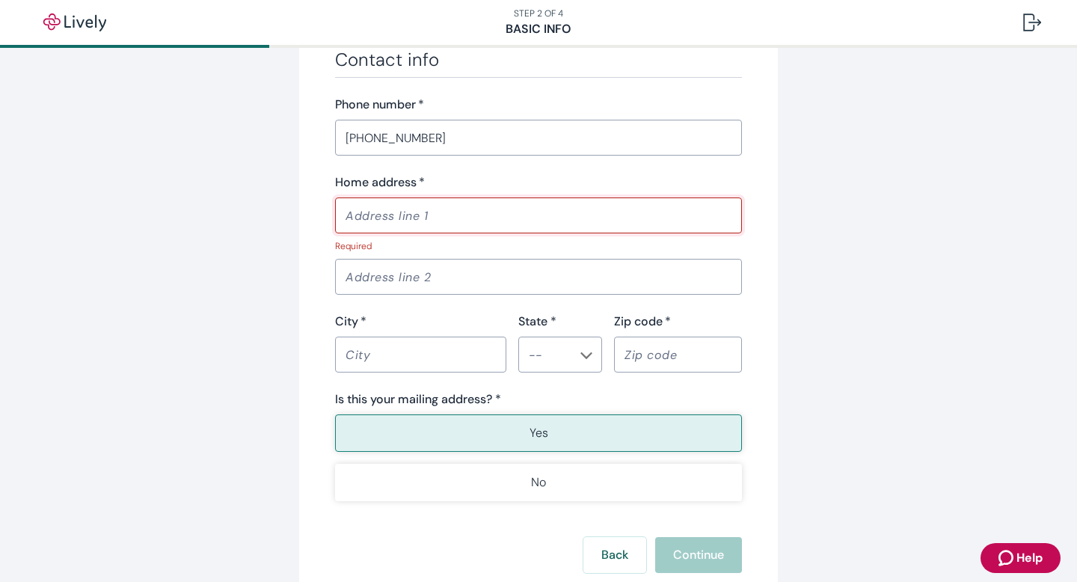
paste input "[STREET_ADDRESS]"
type input "[STREET_ADDRESS]"
click at [390, 345] on input "City   *" at bounding box center [420, 355] width 171 height 30
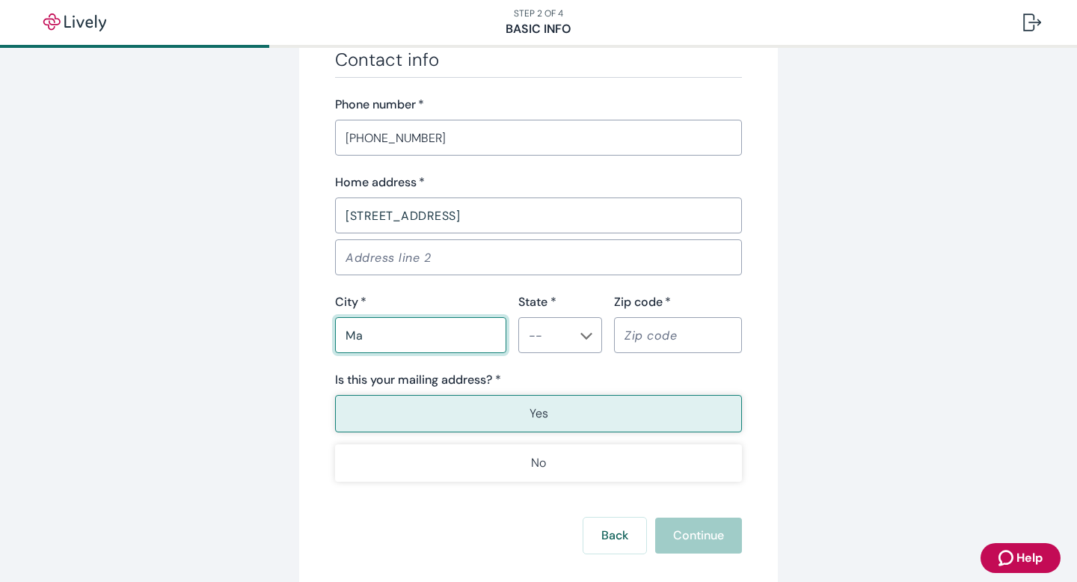
type input "M"
type input "Massillion"
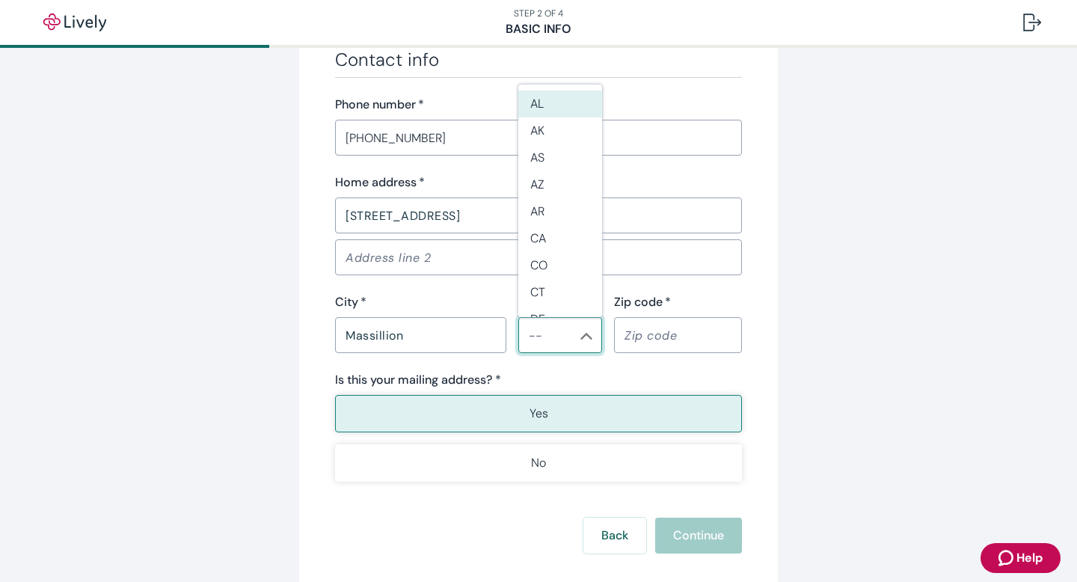
click at [571, 342] on input "State *" at bounding box center [548, 335] width 50 height 21
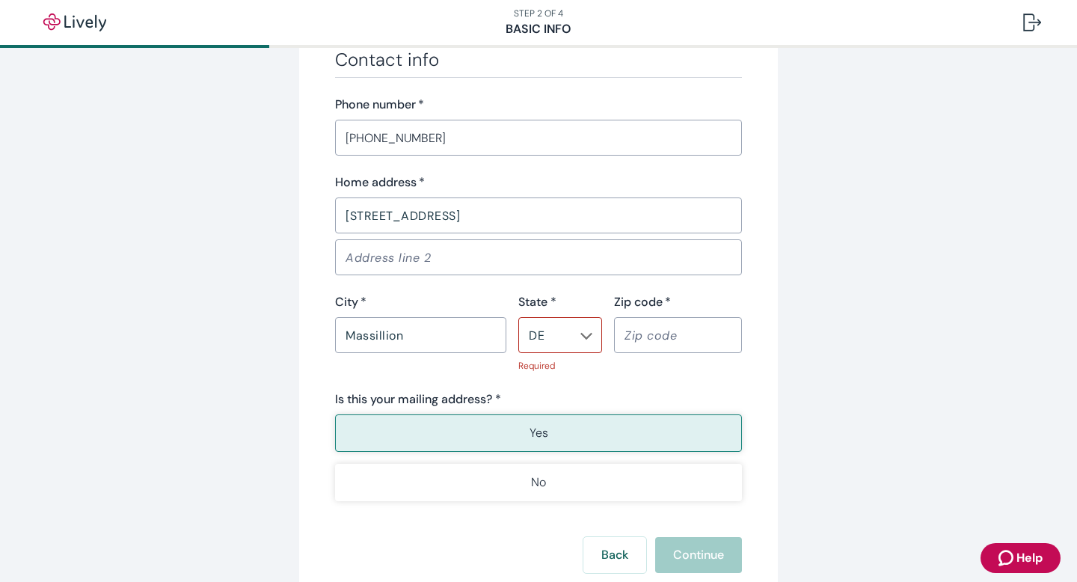
click at [445, 293] on div "City   *" at bounding box center [420, 302] width 171 height 18
click at [552, 336] on input "DE" at bounding box center [548, 335] width 50 height 21
click at [556, 233] on li "OH" at bounding box center [560, 222] width 84 height 27
type input "OH"
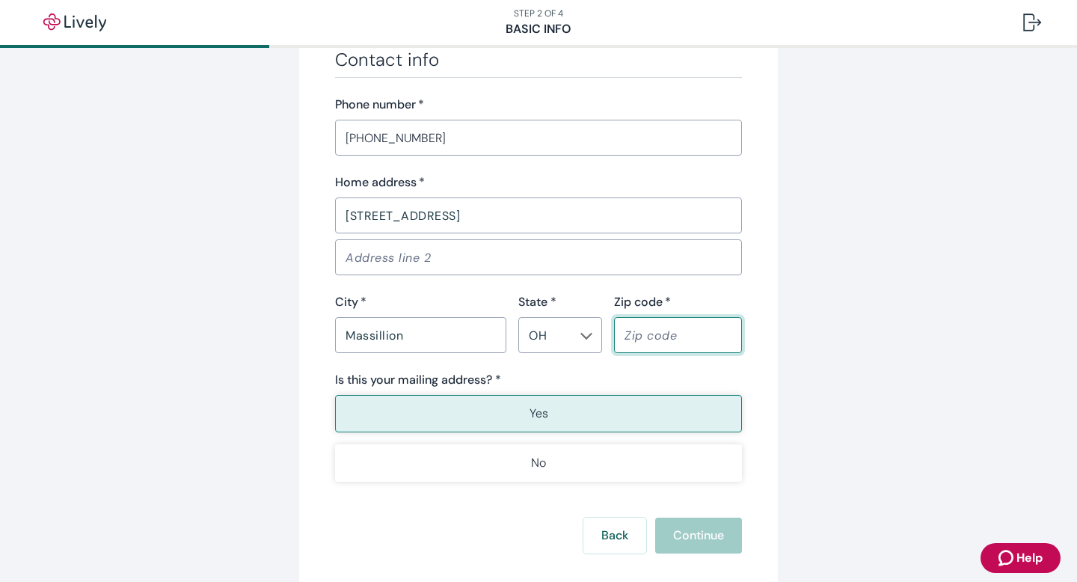
click at [665, 332] on input "Zip code   *" at bounding box center [678, 335] width 128 height 30
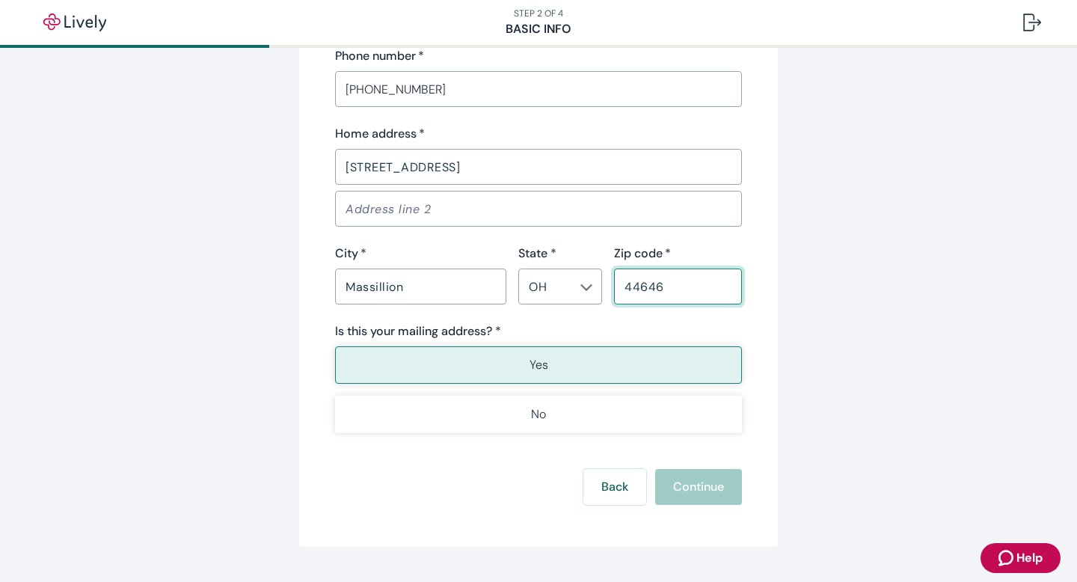
scroll to position [933, 0]
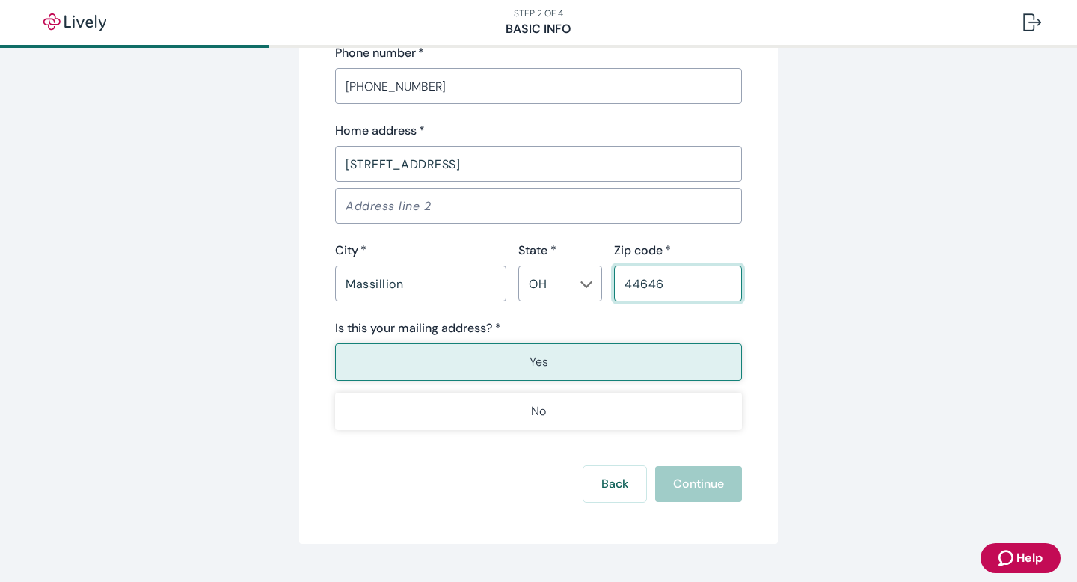
type input "44646"
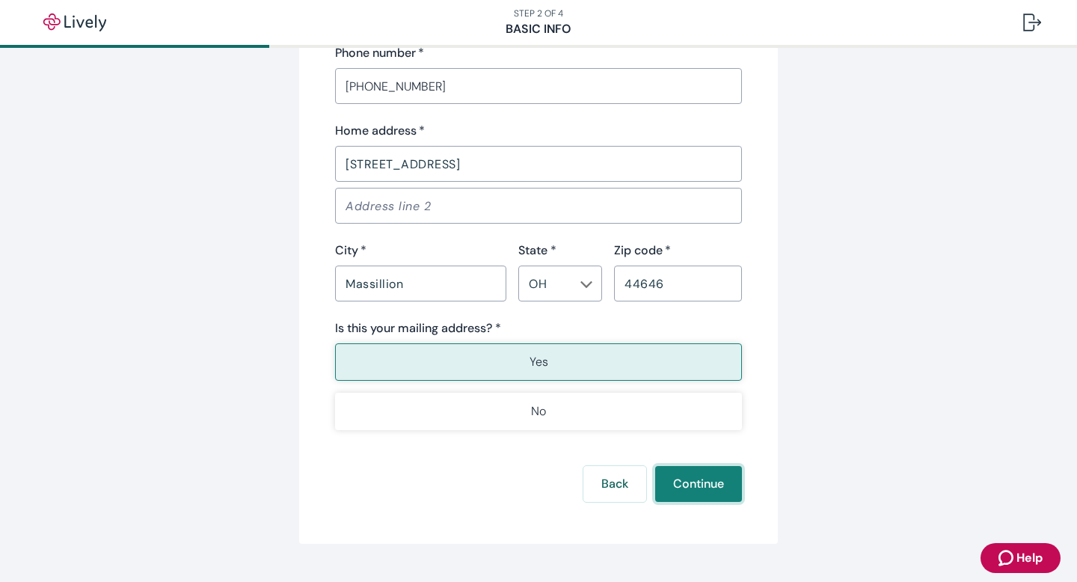
click at [688, 494] on button "Continue" at bounding box center [698, 484] width 87 height 36
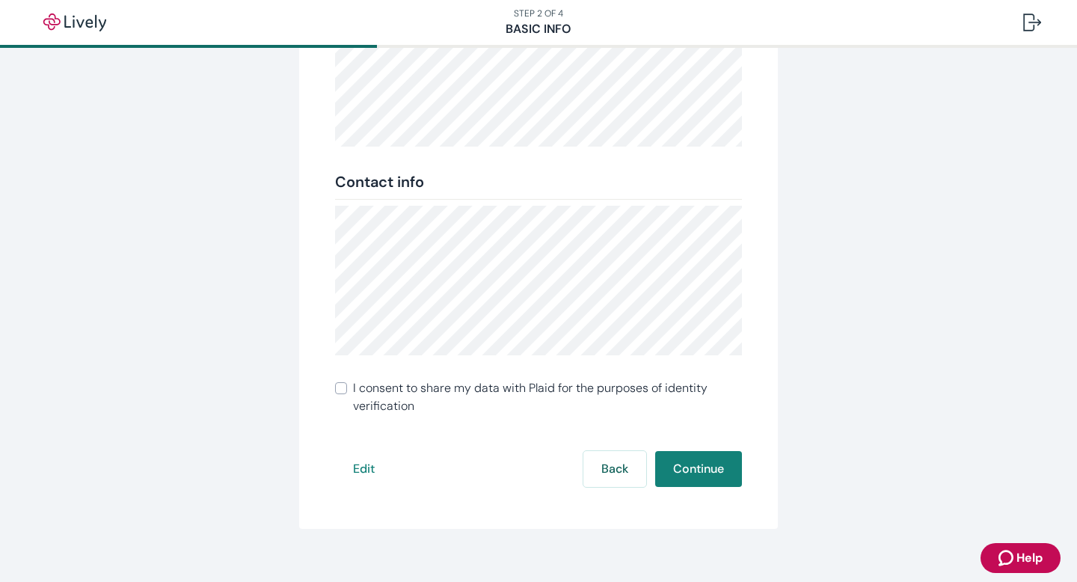
scroll to position [283, 0]
click at [723, 456] on button "Continue" at bounding box center [698, 470] width 87 height 36
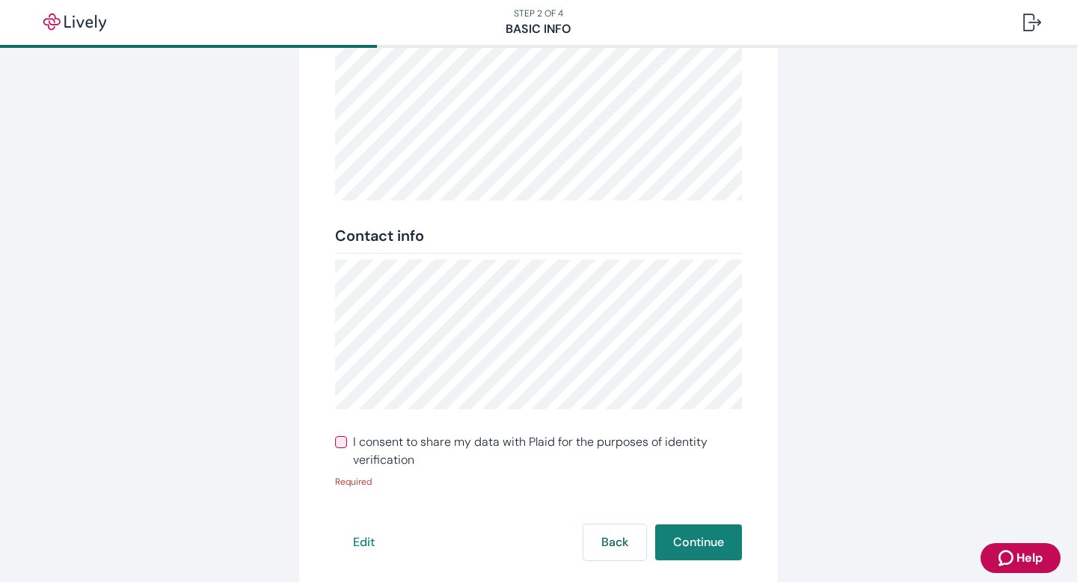
scroll to position [234, 0]
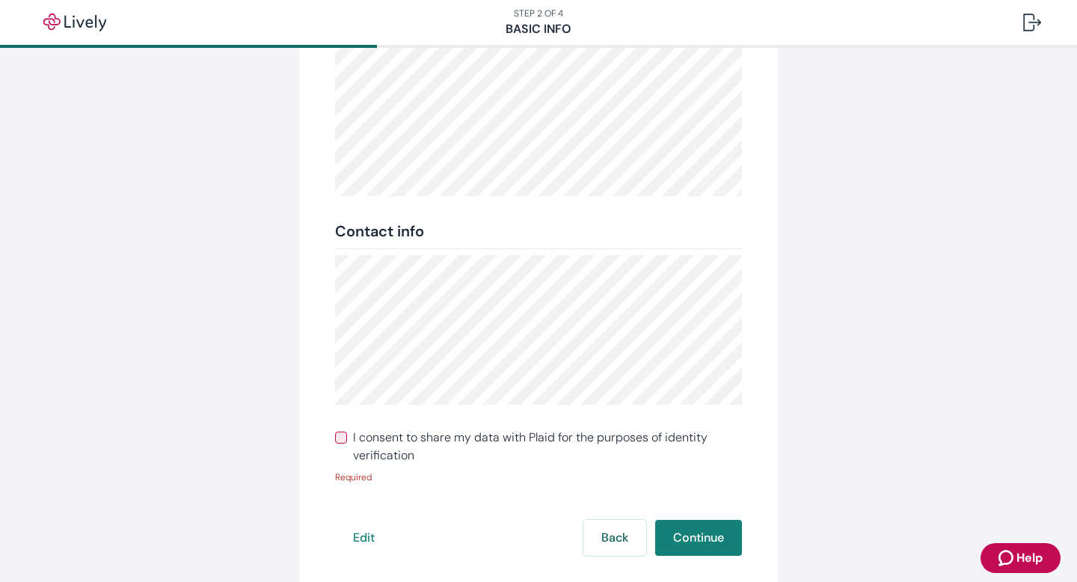
click at [353, 434] on span "I consent to share my data with Plaid for the purposes of identity verification" at bounding box center [547, 446] width 389 height 36
click at [347, 434] on input "I consent to share my data with Plaid for the purposes of identity verification" at bounding box center [341, 437] width 12 height 12
checkbox input "true"
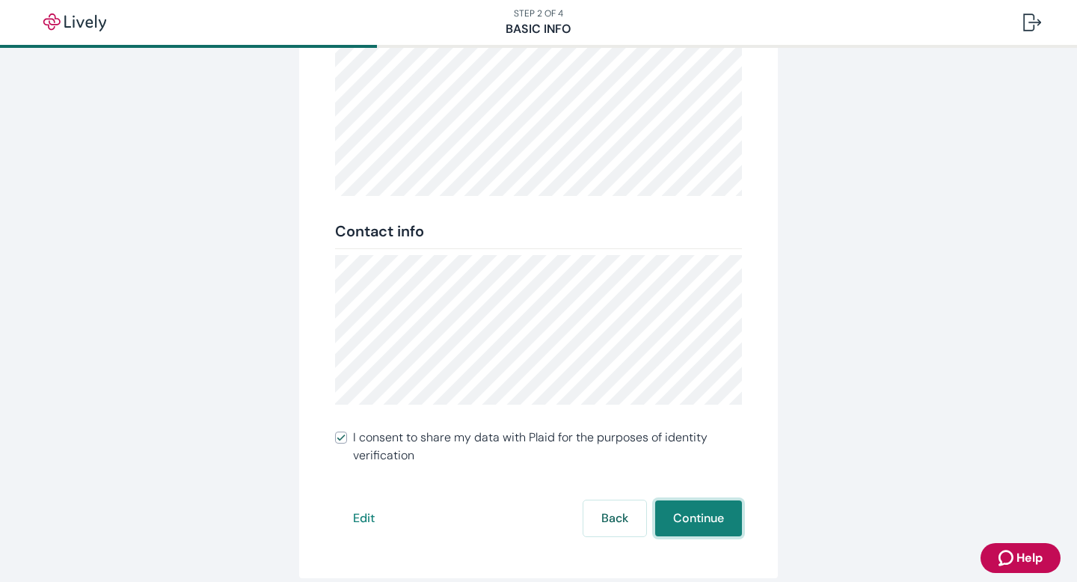
click at [692, 513] on button "Continue" at bounding box center [698, 518] width 87 height 36
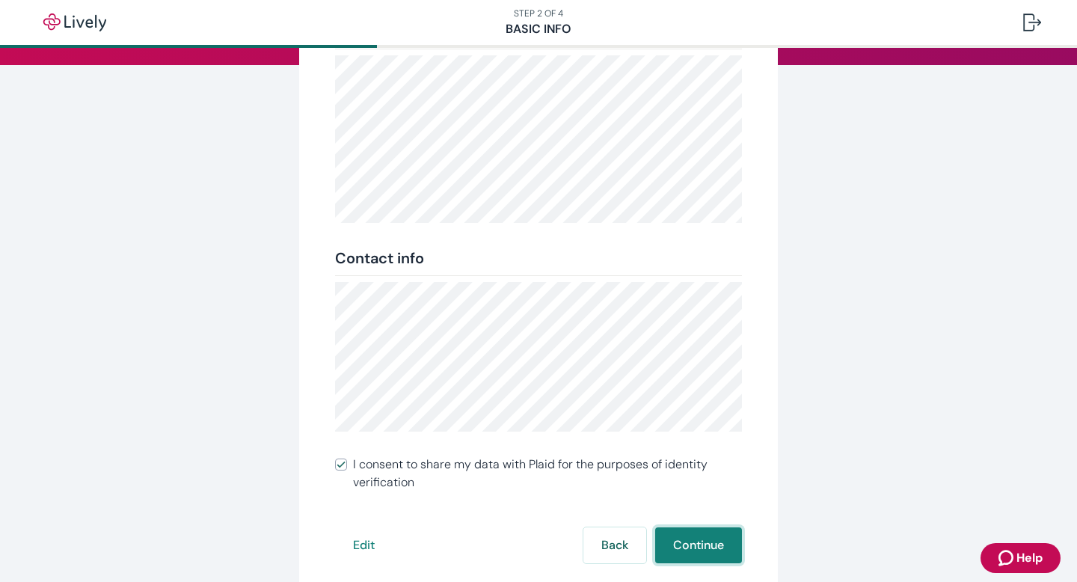
scroll to position [200, 0]
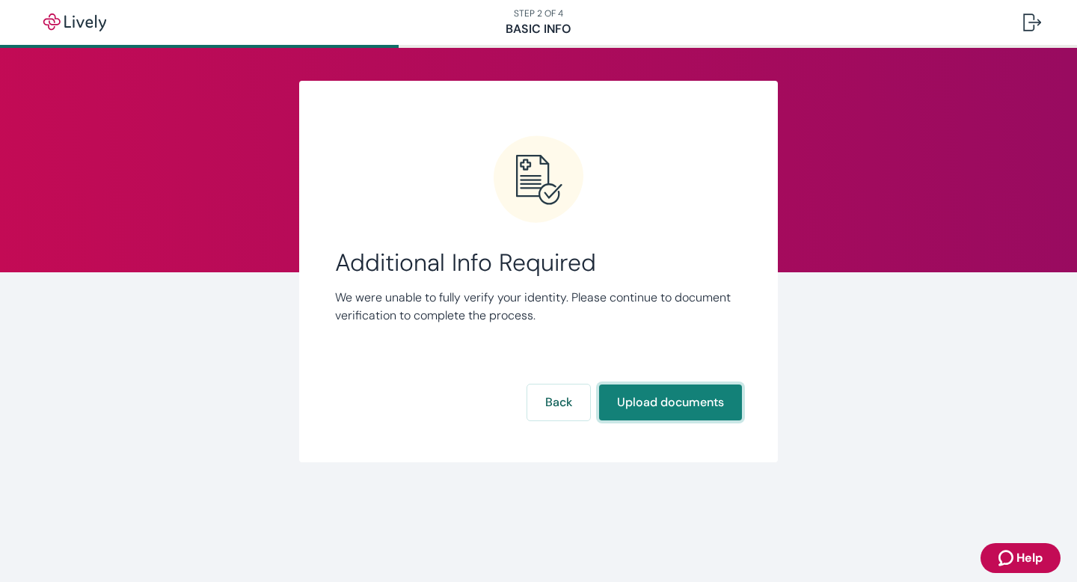
click at [630, 411] on button "Upload documents" at bounding box center [670, 402] width 143 height 36
click at [685, 403] on button "Upload documents" at bounding box center [670, 402] width 143 height 36
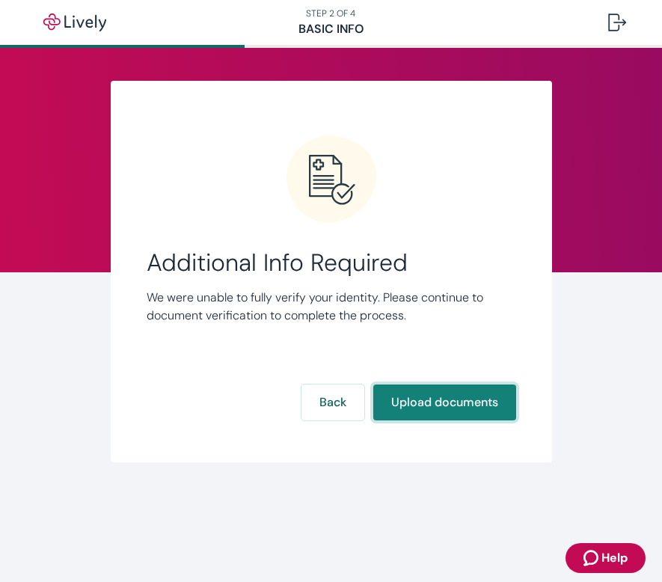
click at [449, 393] on button "Upload documents" at bounding box center [444, 402] width 143 height 36
